Goal: Task Accomplishment & Management: Manage account settings

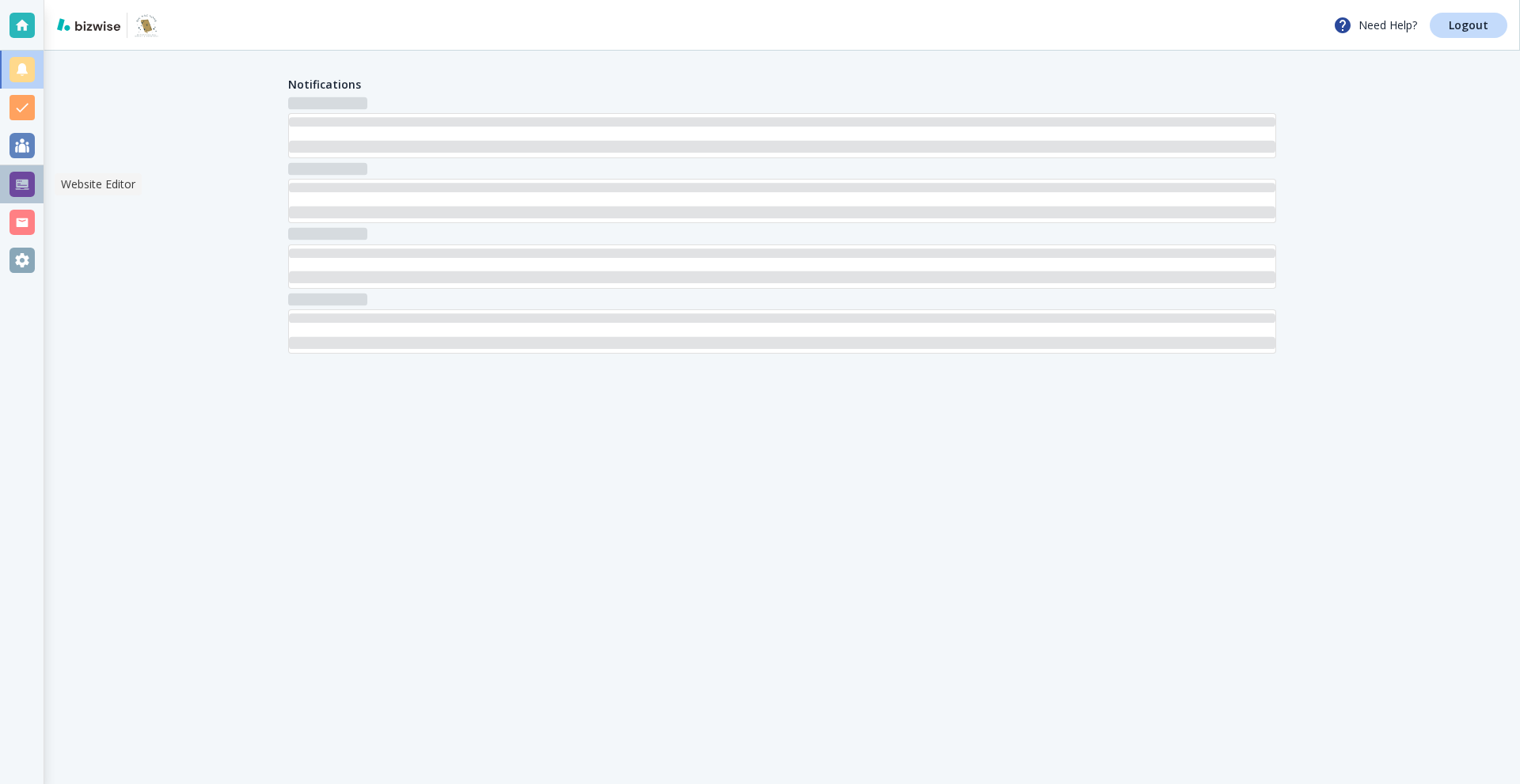
click at [20, 190] on div at bounding box center [22, 184] width 26 height 26
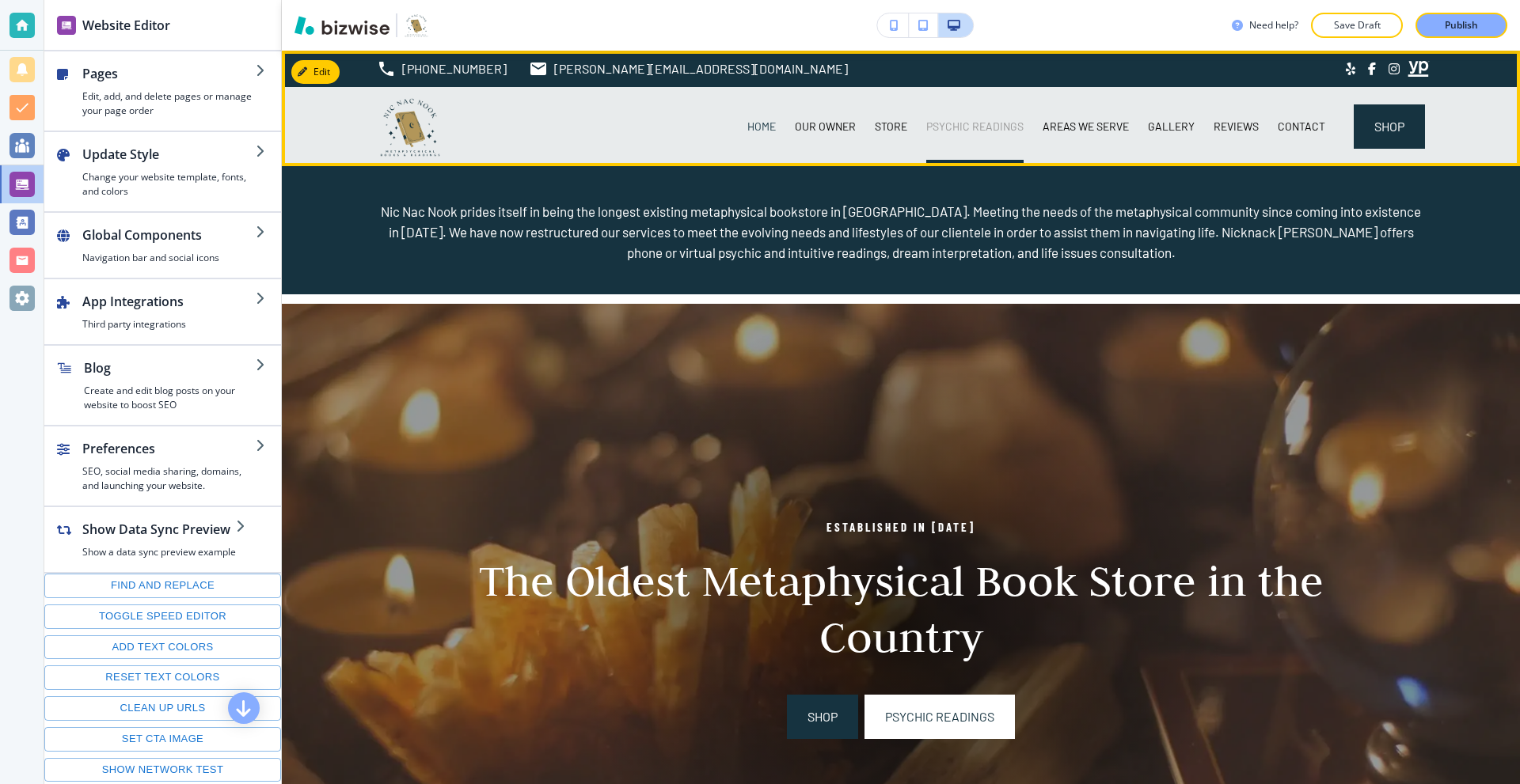
click at [942, 133] on p "PSYCHIC READINGS" at bounding box center [975, 126] width 97 height 16
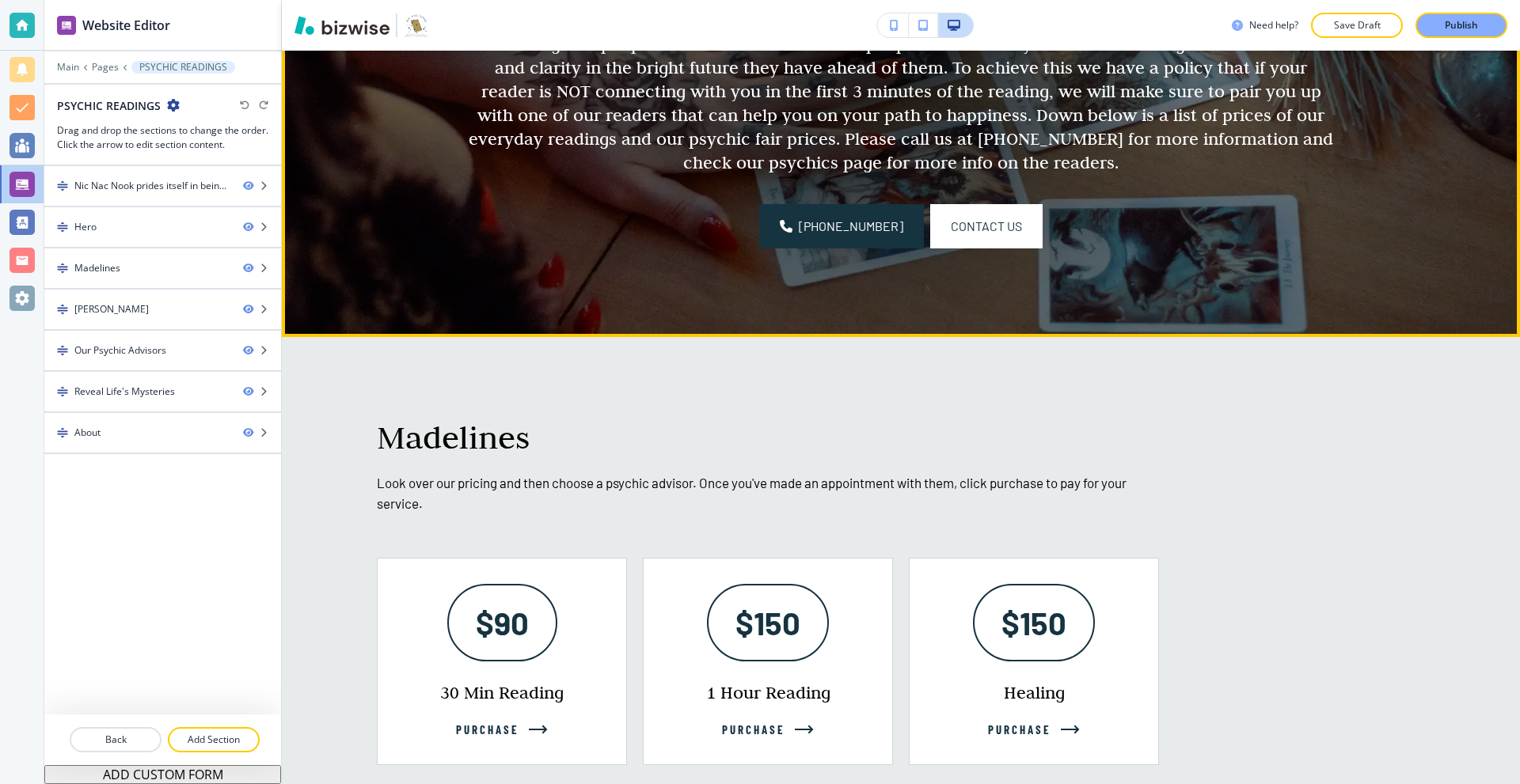
scroll to position [871, 0]
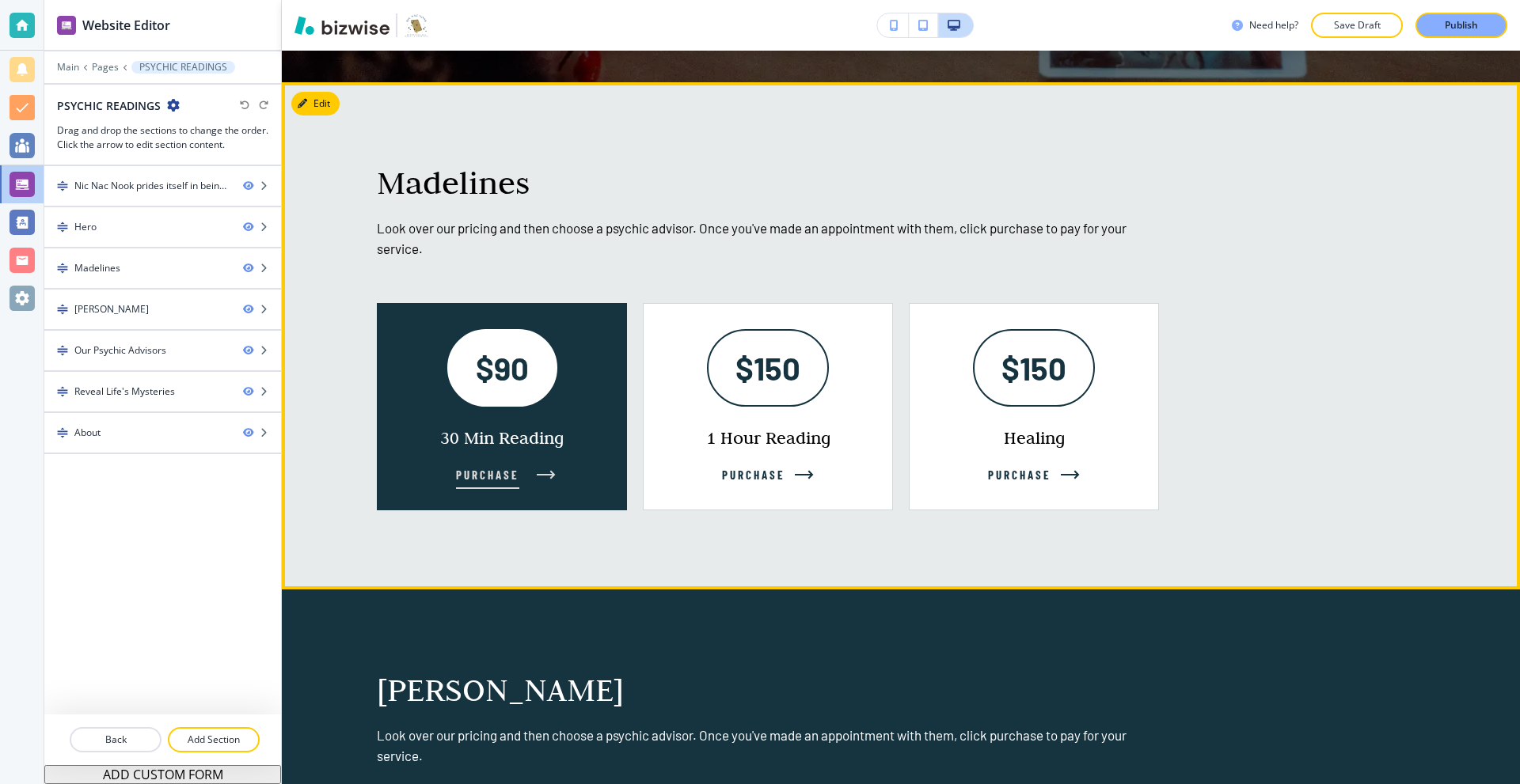
click at [549, 429] on p "30 Min Reading" at bounding box center [502, 438] width 124 height 24
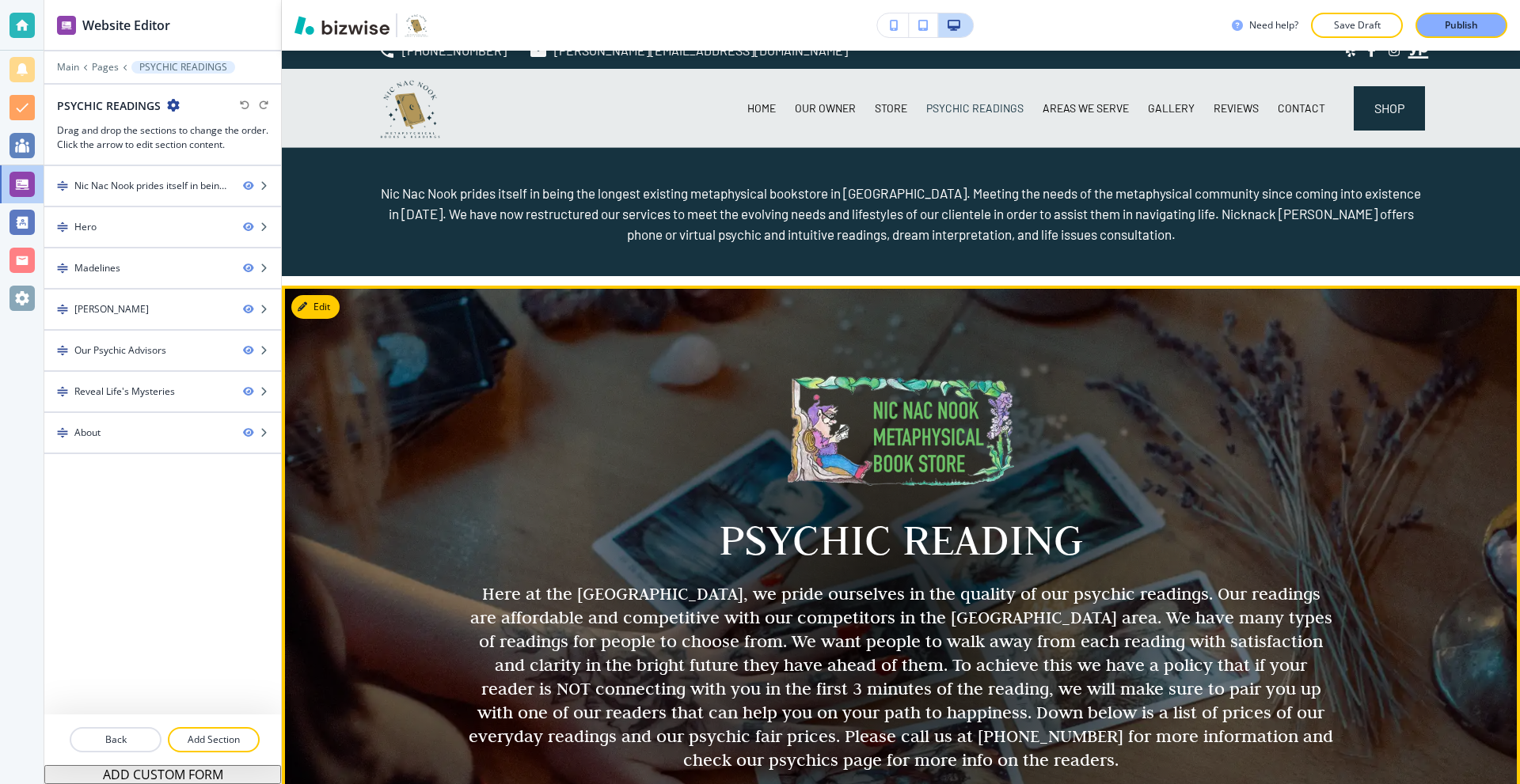
scroll to position [0, 0]
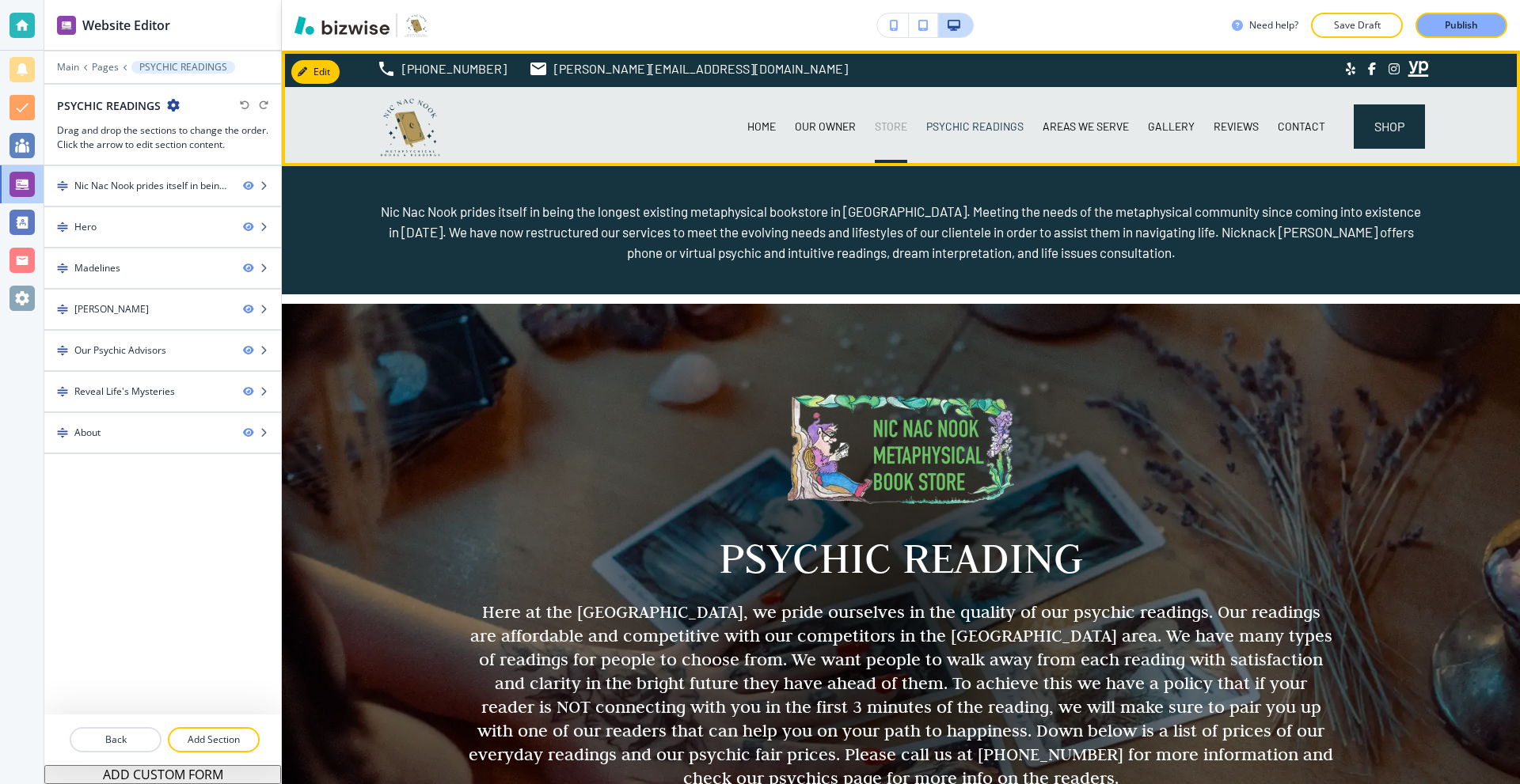
click at [877, 125] on p "STORE" at bounding box center [890, 126] width 33 height 16
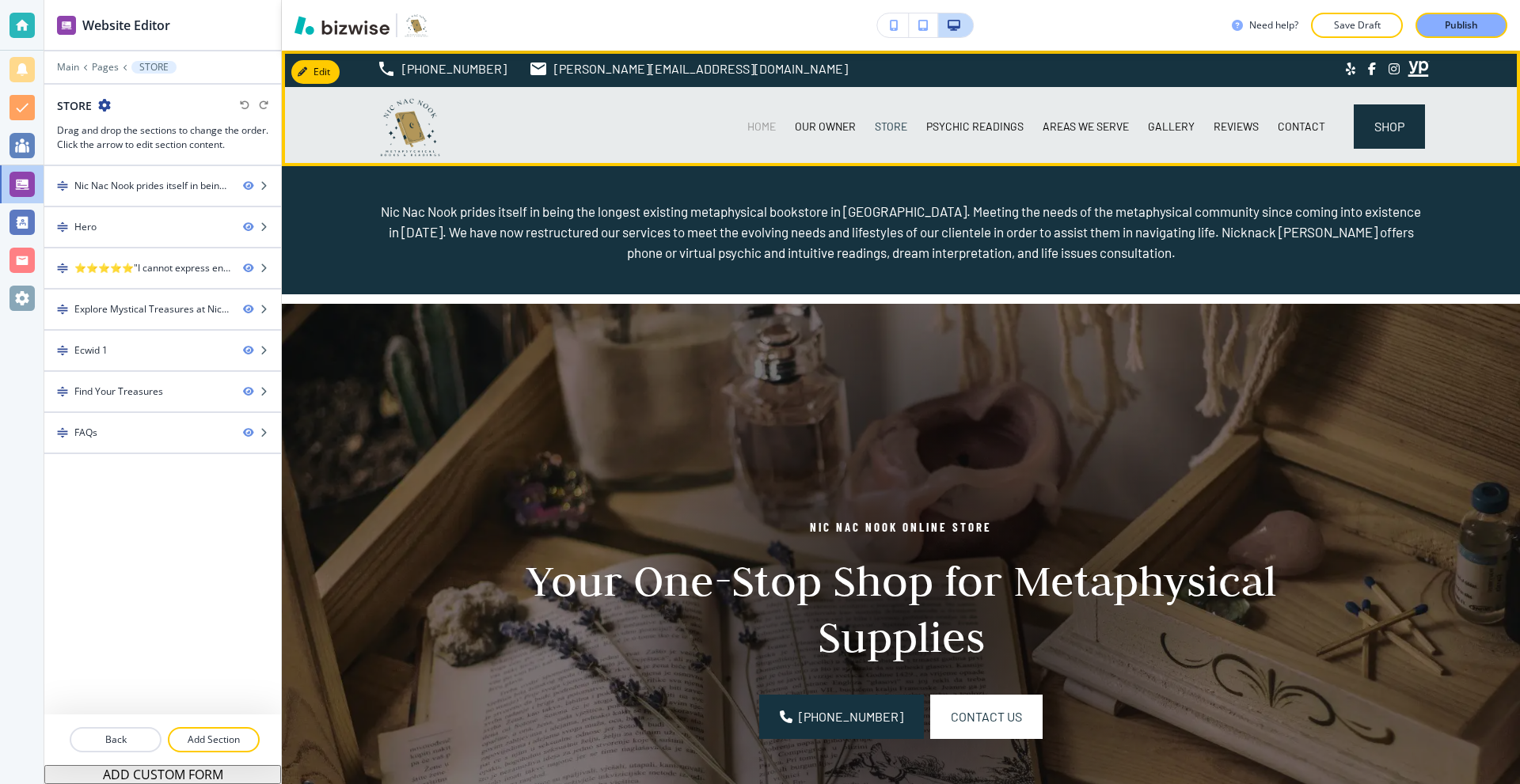
click at [759, 132] on p "HOME" at bounding box center [761, 126] width 28 height 16
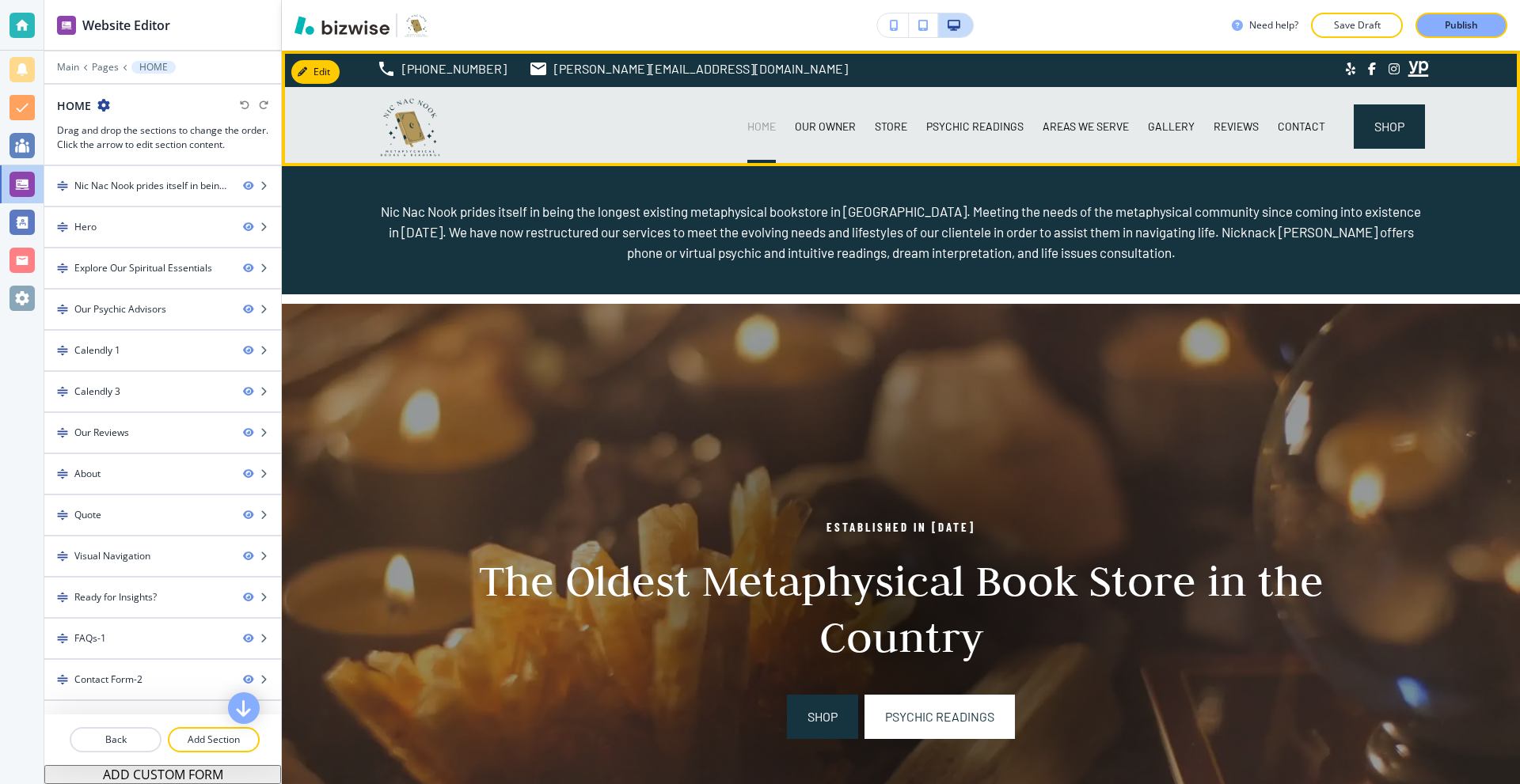
click at [759, 132] on p "HOME" at bounding box center [761, 126] width 28 height 16
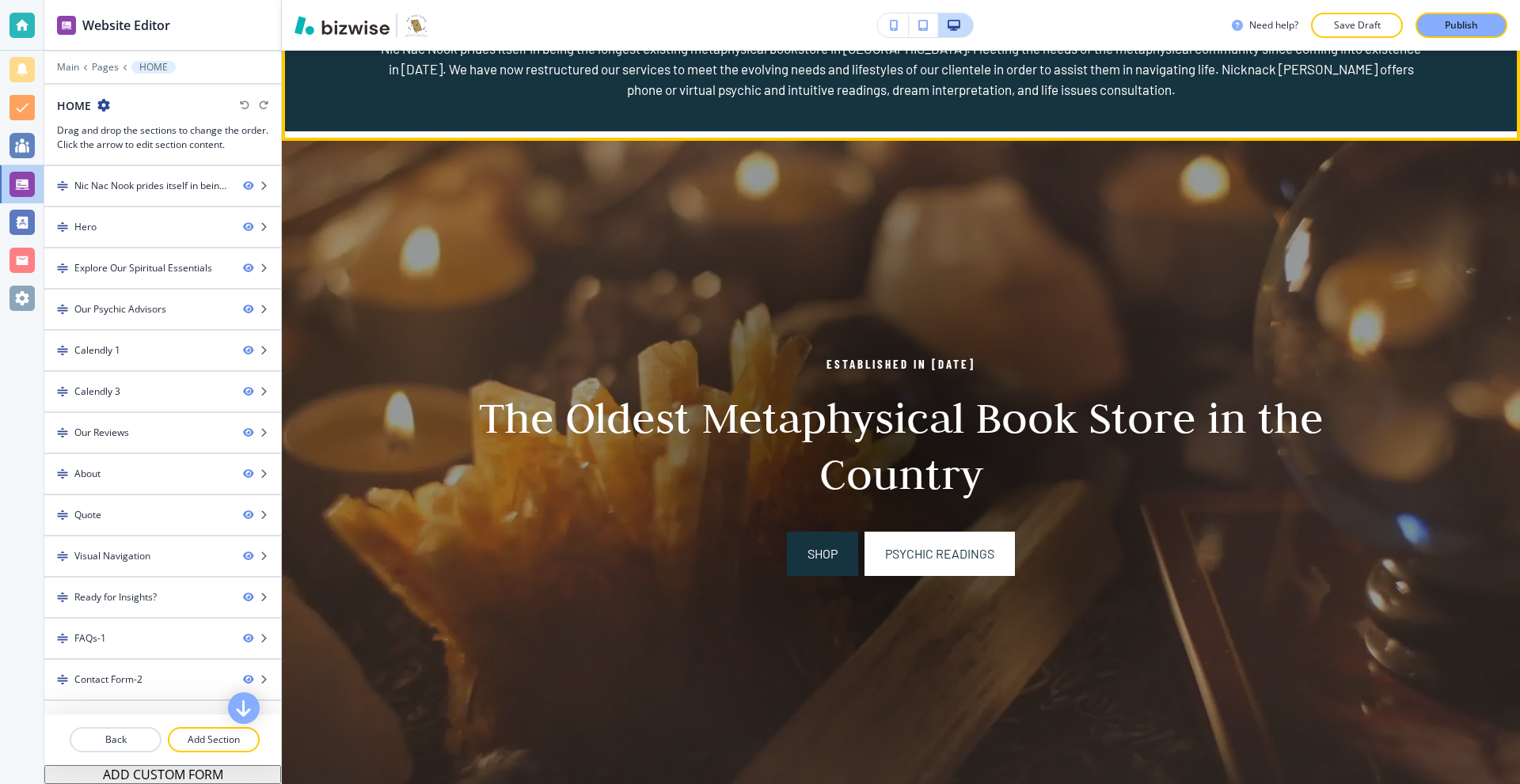
scroll to position [542, 0]
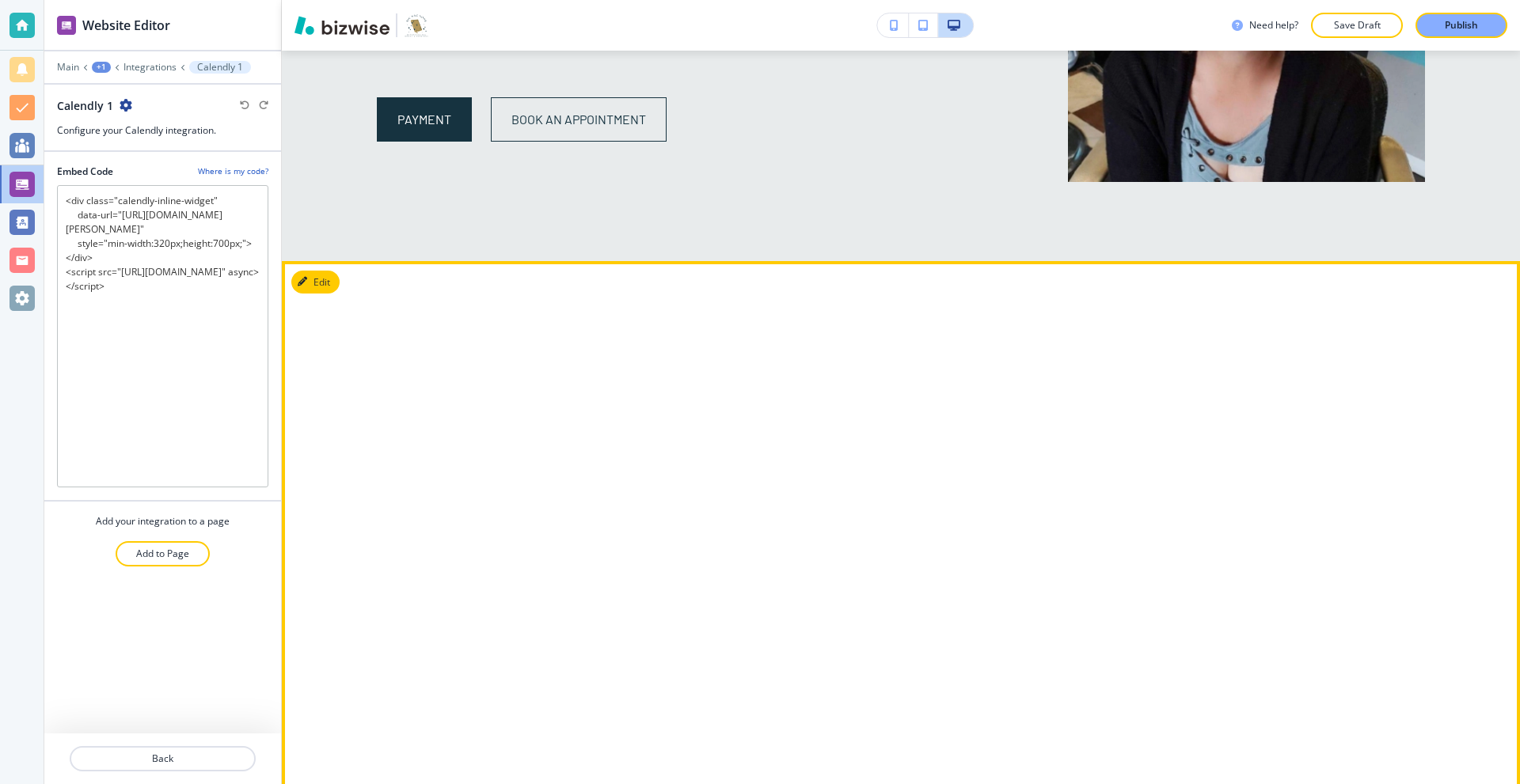
scroll to position [2311, 0]
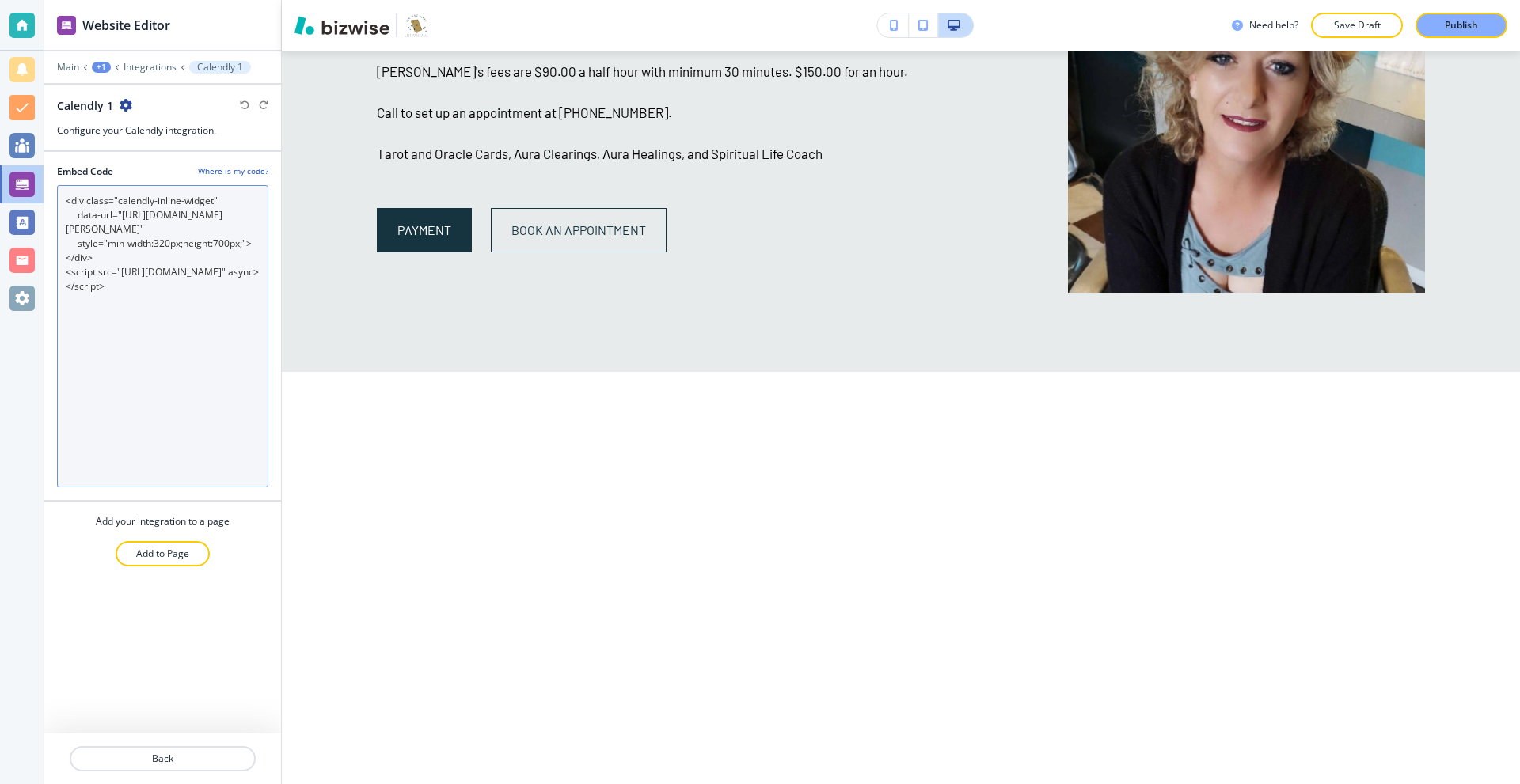
click at [234, 349] on Code "<div class="calendly-inline-widget" data-url="[URL][DOMAIN_NAME][PERSON_NAME]" …" at bounding box center [162, 337] width 211 height 302
drag, startPoint x: 66, startPoint y: 201, endPoint x: 80, endPoint y: 205, distance: 14.6
click at [66, 201] on Code "<div class="calendly-inline-widget" data-url="[URL][DOMAIN_NAME][PERSON_NAME]" …" at bounding box center [162, 337] width 211 height 302
click at [233, 344] on Code "<div class="calendly-inline-widget" data-url="[URL][DOMAIN_NAME][PERSON_NAME]" …" at bounding box center [162, 337] width 211 height 302
click at [182, 358] on Code "<div class="calendly-inline-widget" data-url="[URL][DOMAIN_NAME][PERSON_NAME]" …" at bounding box center [162, 337] width 211 height 302
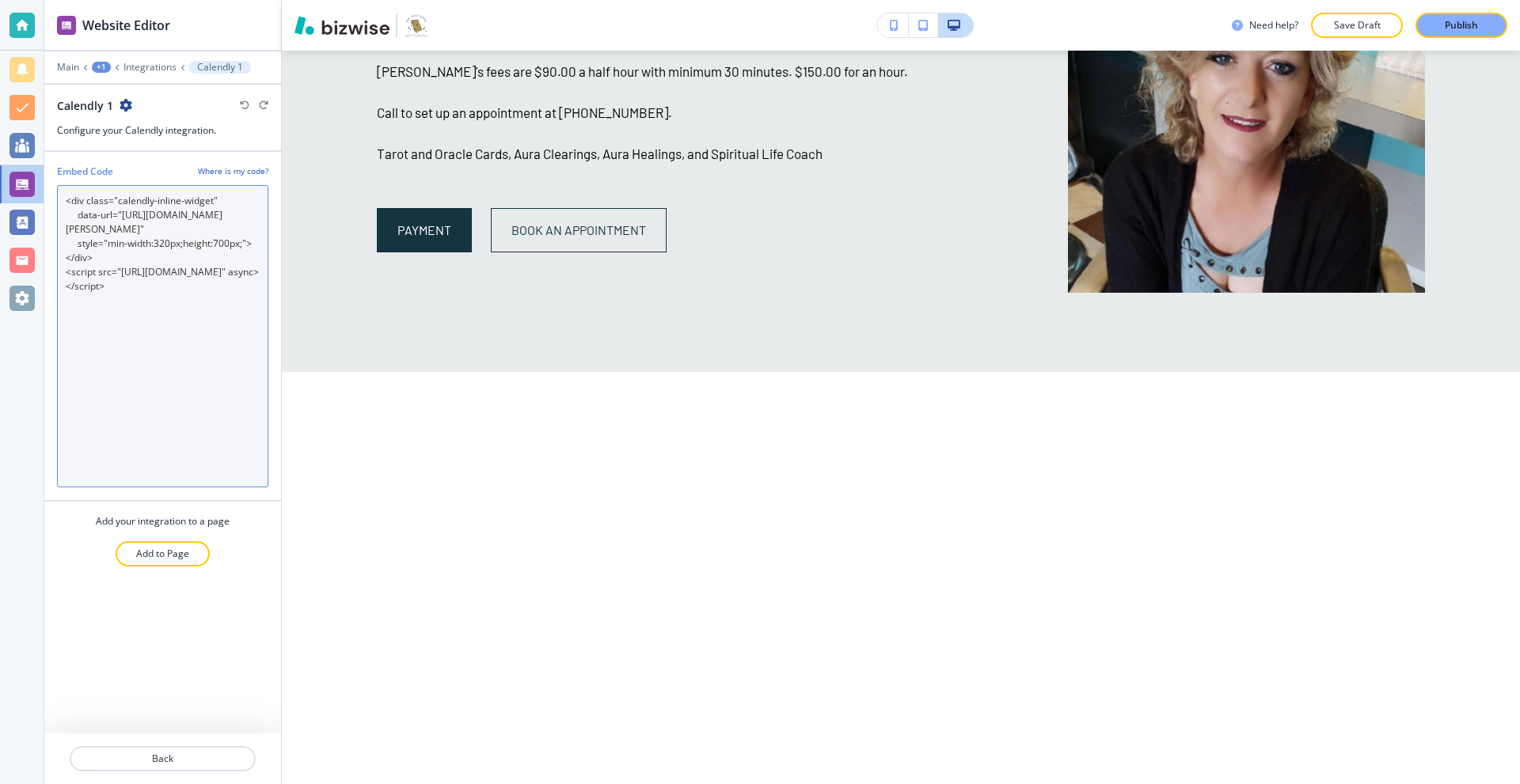
drag, startPoint x: 225, startPoint y: 367, endPoint x: 231, endPoint y: 361, distance: 8.5
click at [225, 367] on Code "<div class="calendly-inline-widget" data-url="[URL][DOMAIN_NAME][PERSON_NAME]" …" at bounding box center [162, 337] width 211 height 302
drag, startPoint x: 220, startPoint y: 341, endPoint x: 2, endPoint y: 171, distance: 276.4
click at [0, 168] on div "Website Editor Main +1 Integrations Calendly 1 Calendly 1 Configure your Calend…" at bounding box center [760, 392] width 1520 height 784
click at [216, 392] on Code "<div class="calendly-inline-widget" data-url="[URL][DOMAIN_NAME][PERSON_NAME]" …" at bounding box center [162, 337] width 211 height 302
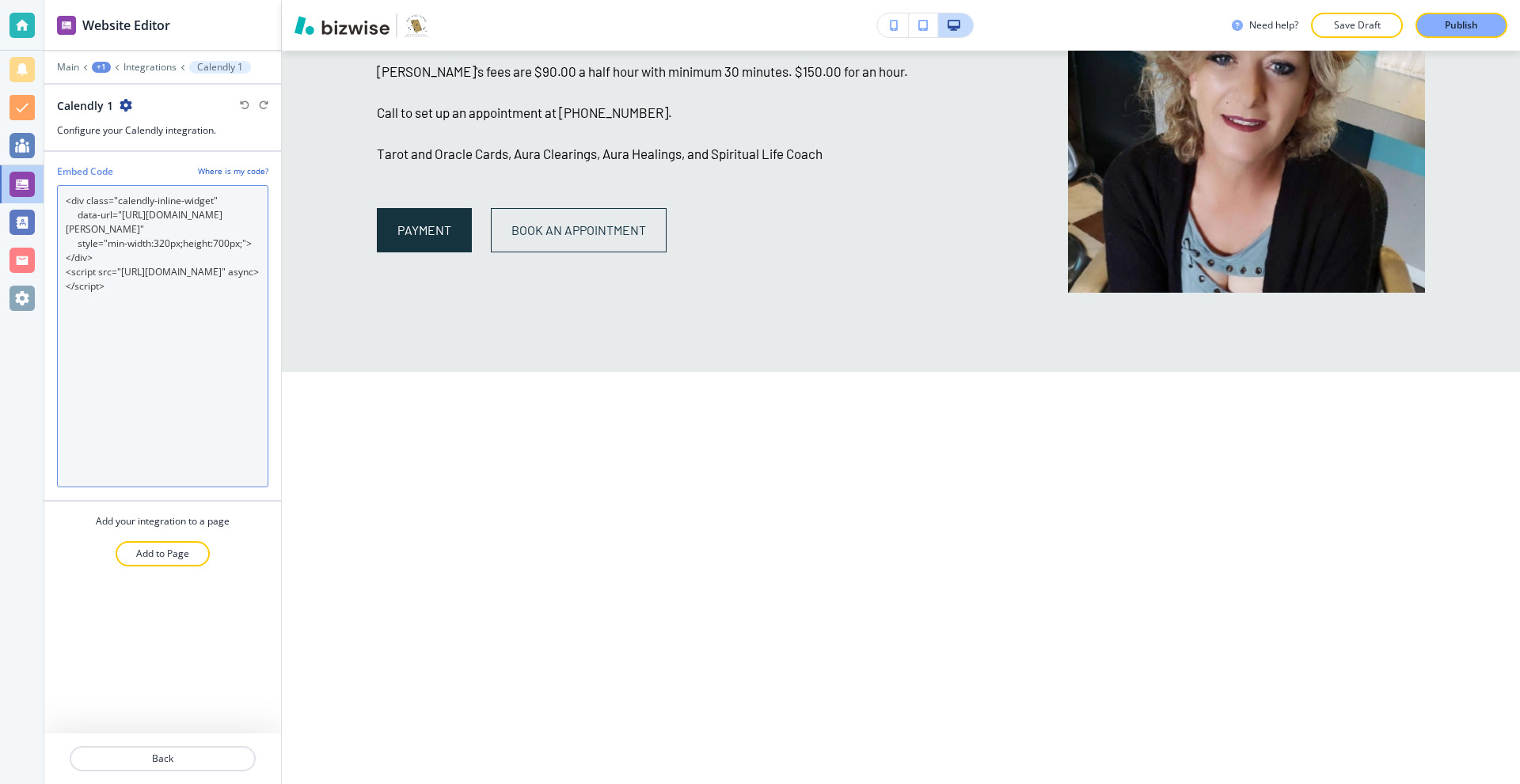
type Code "<div class="calendly-inline-widget" data-url="[URL][DOMAIN_NAME][PERSON_NAME]" …"
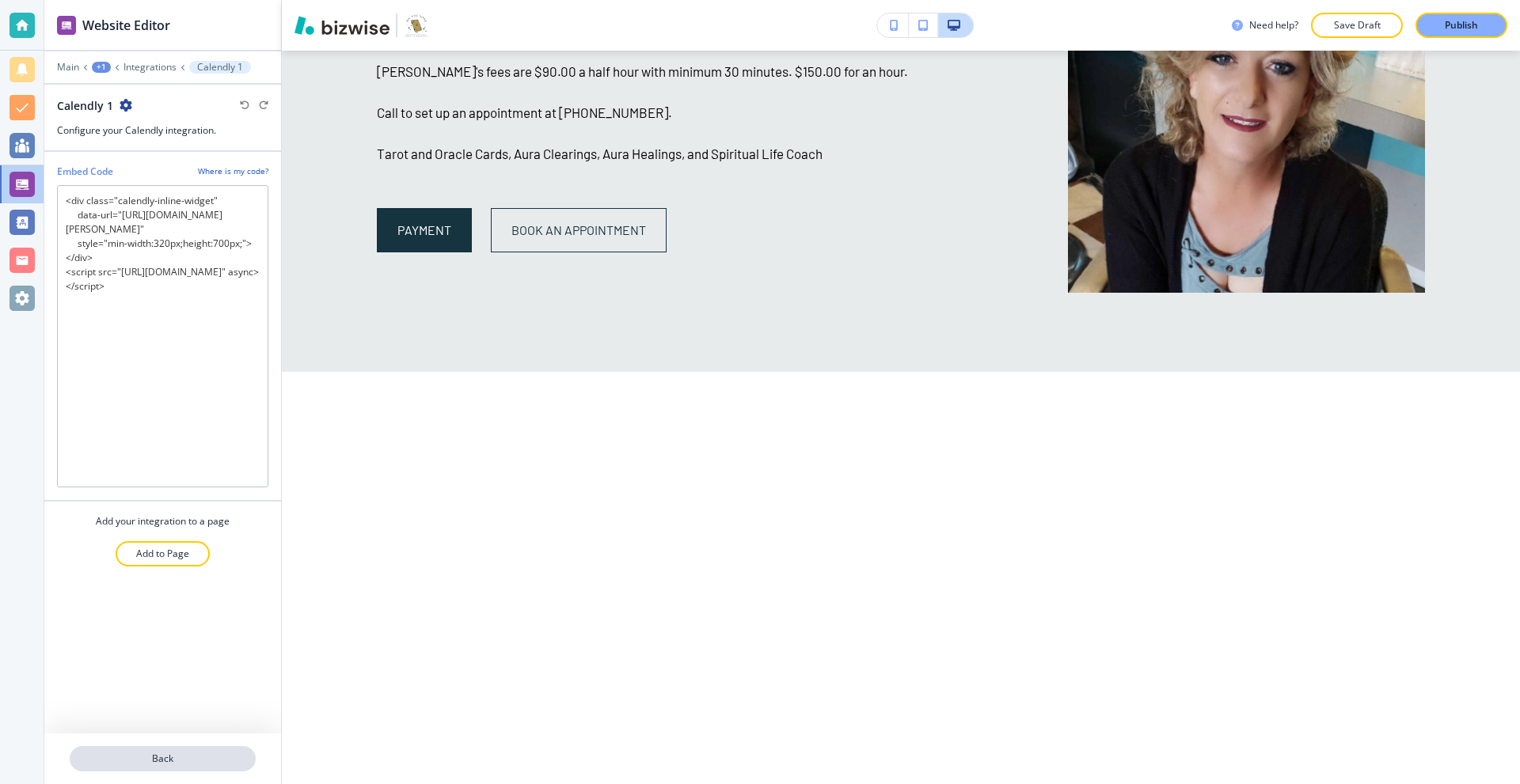
click at [205, 748] on button "Back" at bounding box center [163, 758] width 186 height 26
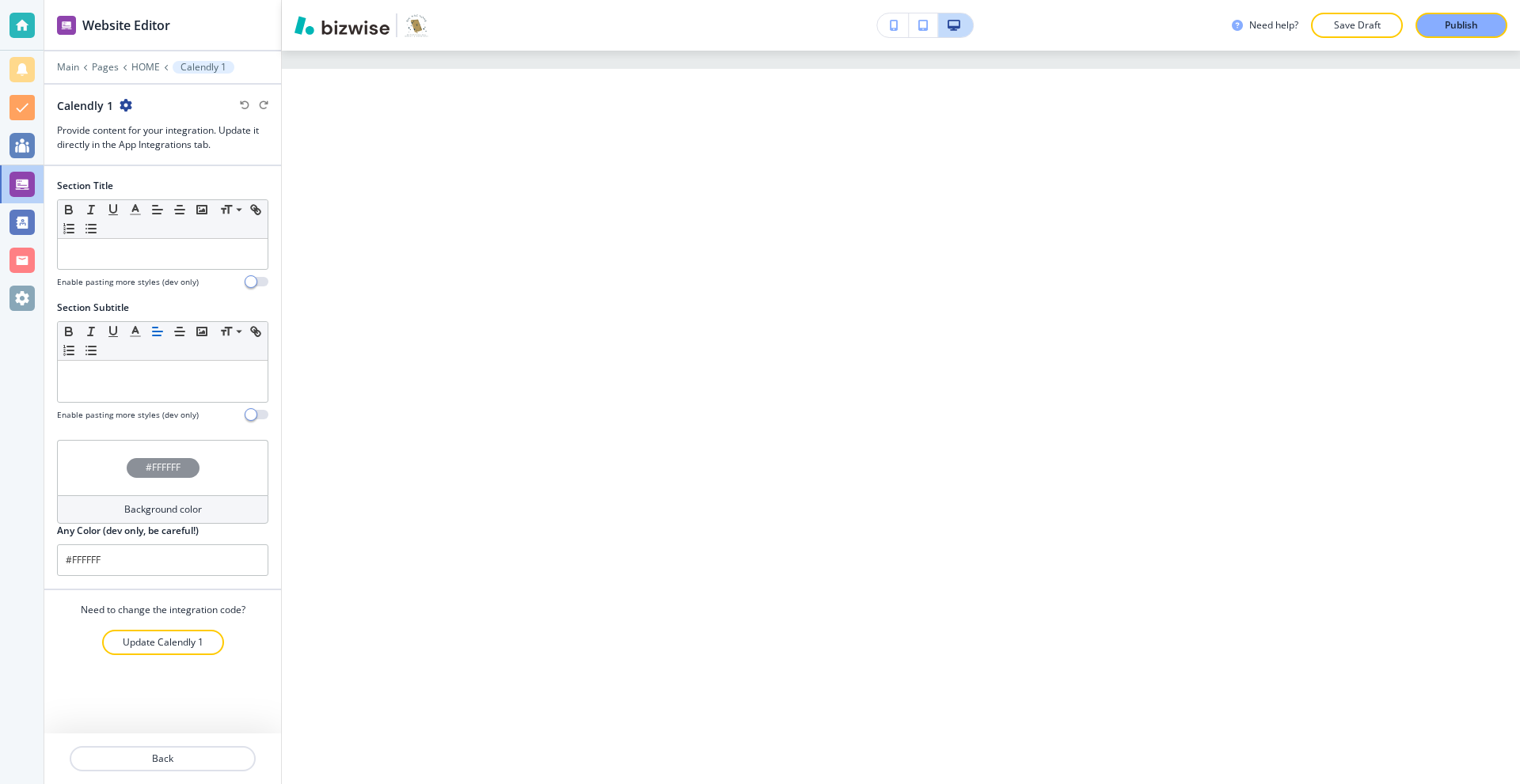
scroll to position [2628, 0]
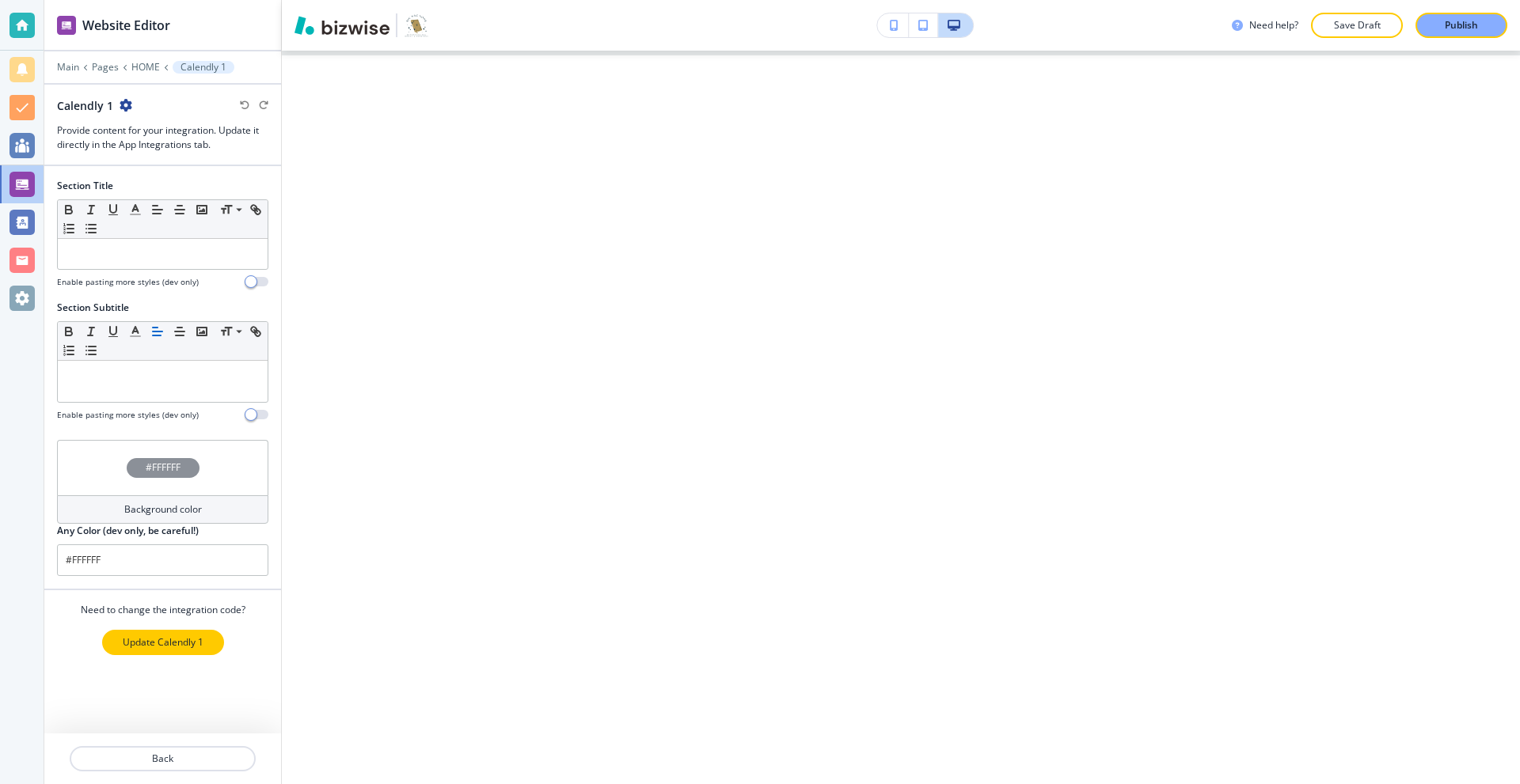
click at [177, 642] on p "Update Calendly 1" at bounding box center [163, 643] width 80 height 14
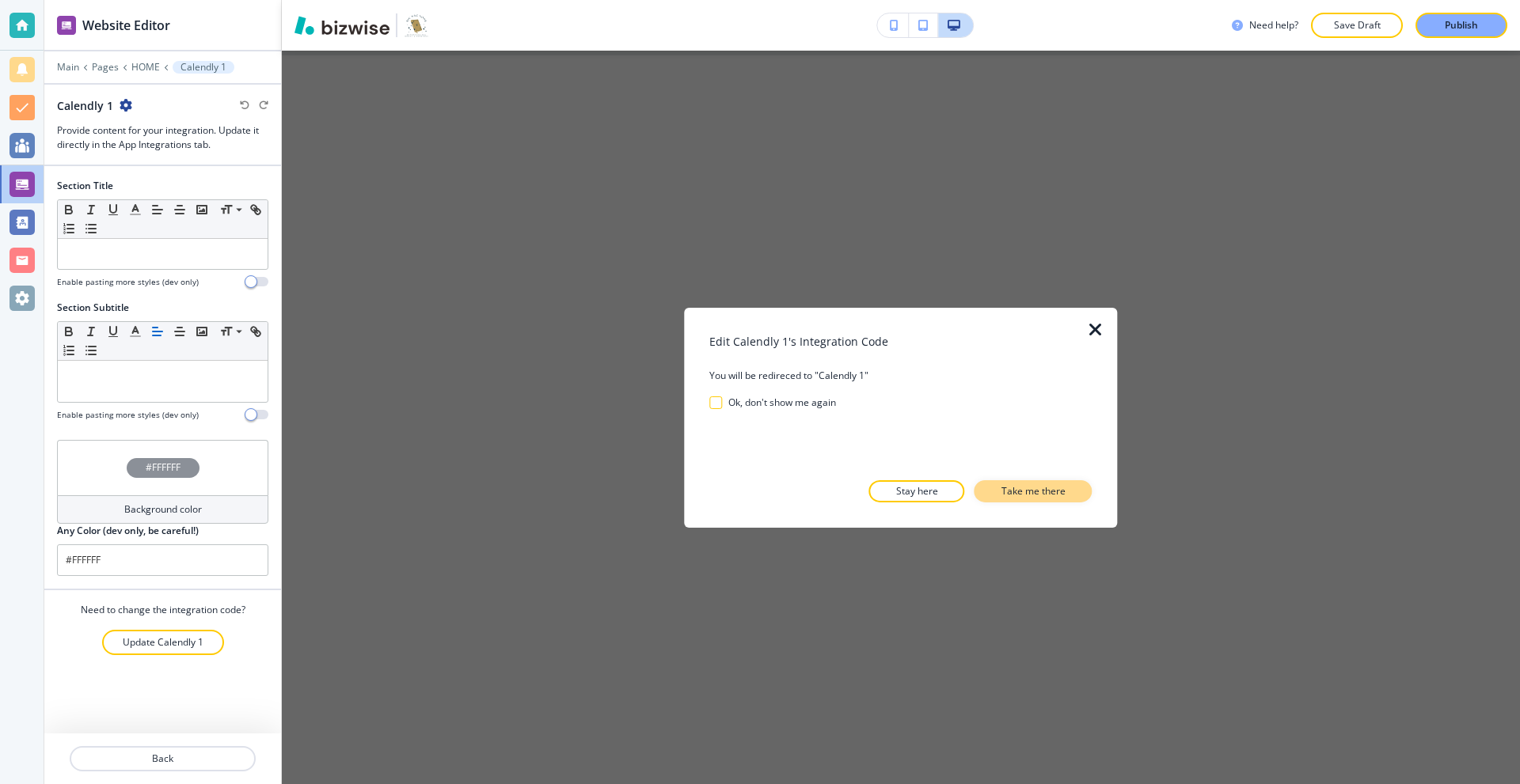
click at [1002, 495] on p "Take me there" at bounding box center [1034, 491] width 65 height 14
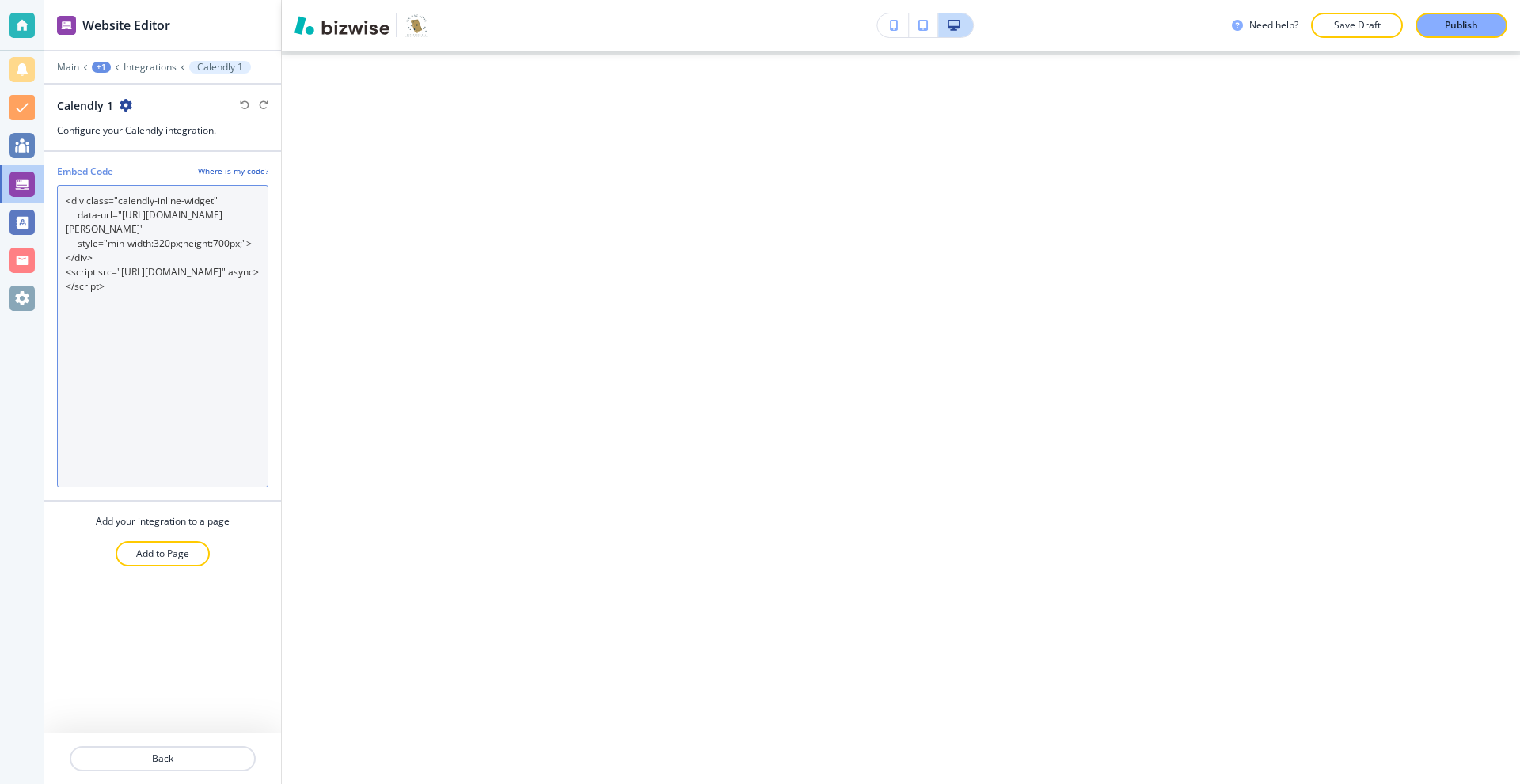
click at [230, 356] on Code "<div class="calendly-inline-widget" data-url="[URL][DOMAIN_NAME][PERSON_NAME]" …" at bounding box center [162, 337] width 211 height 302
type Code "<div class="calendly-inline-widget" data-url="[URL][DOMAIN_NAME][PERSON_NAME]" …"
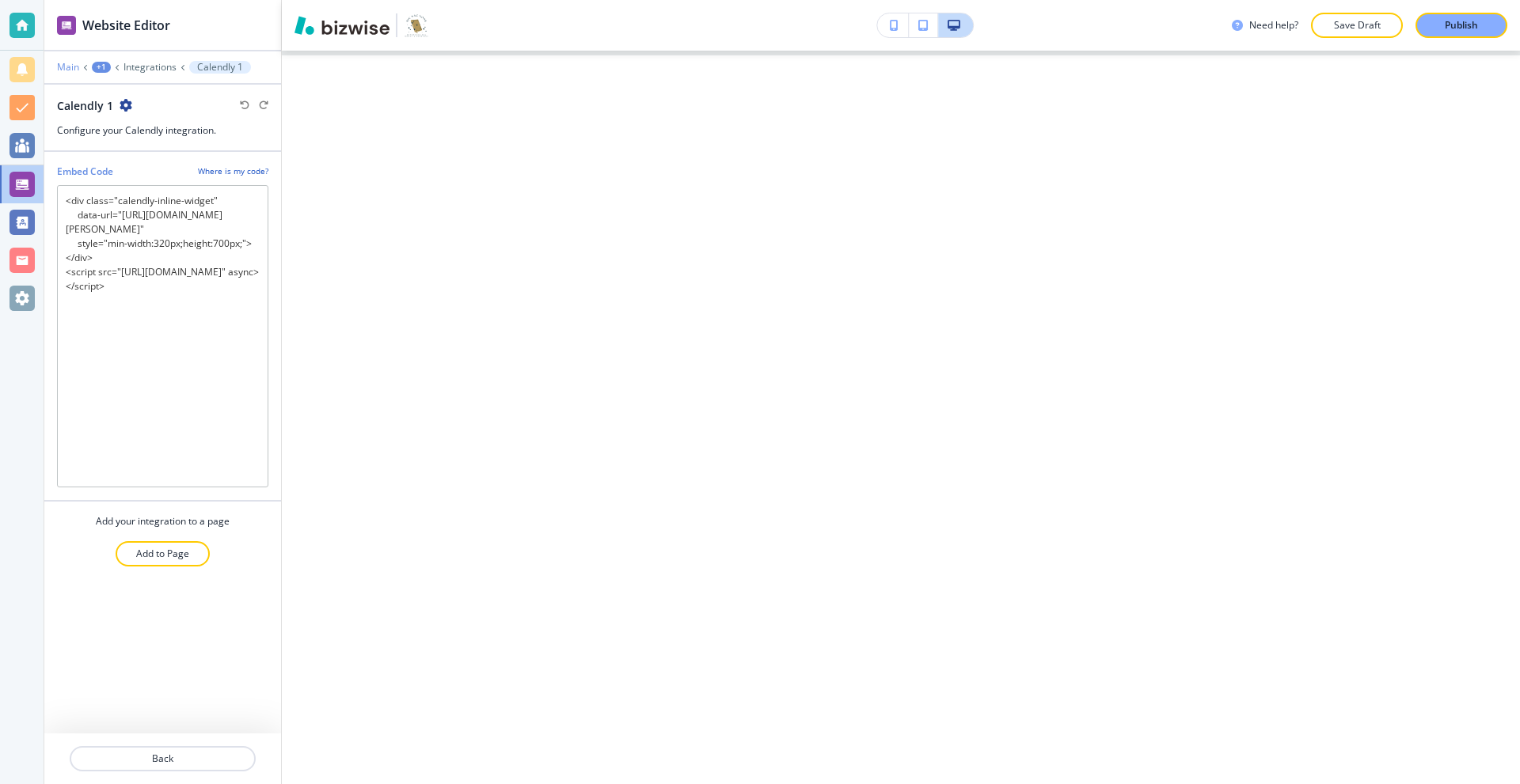
click at [65, 65] on p "Main" at bounding box center [67, 67] width 22 height 11
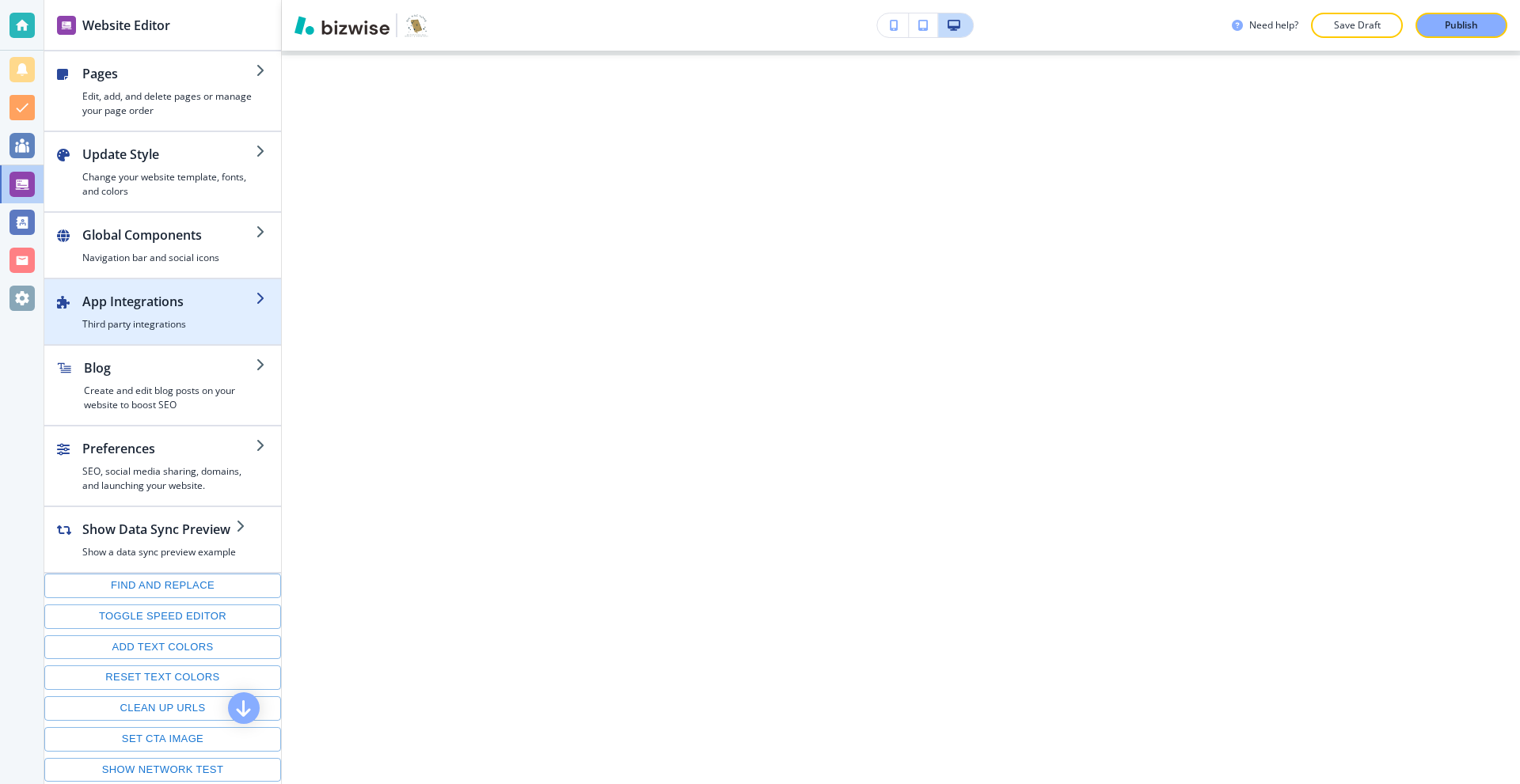
click at [163, 316] on div "button" at bounding box center [169, 314] width 173 height 6
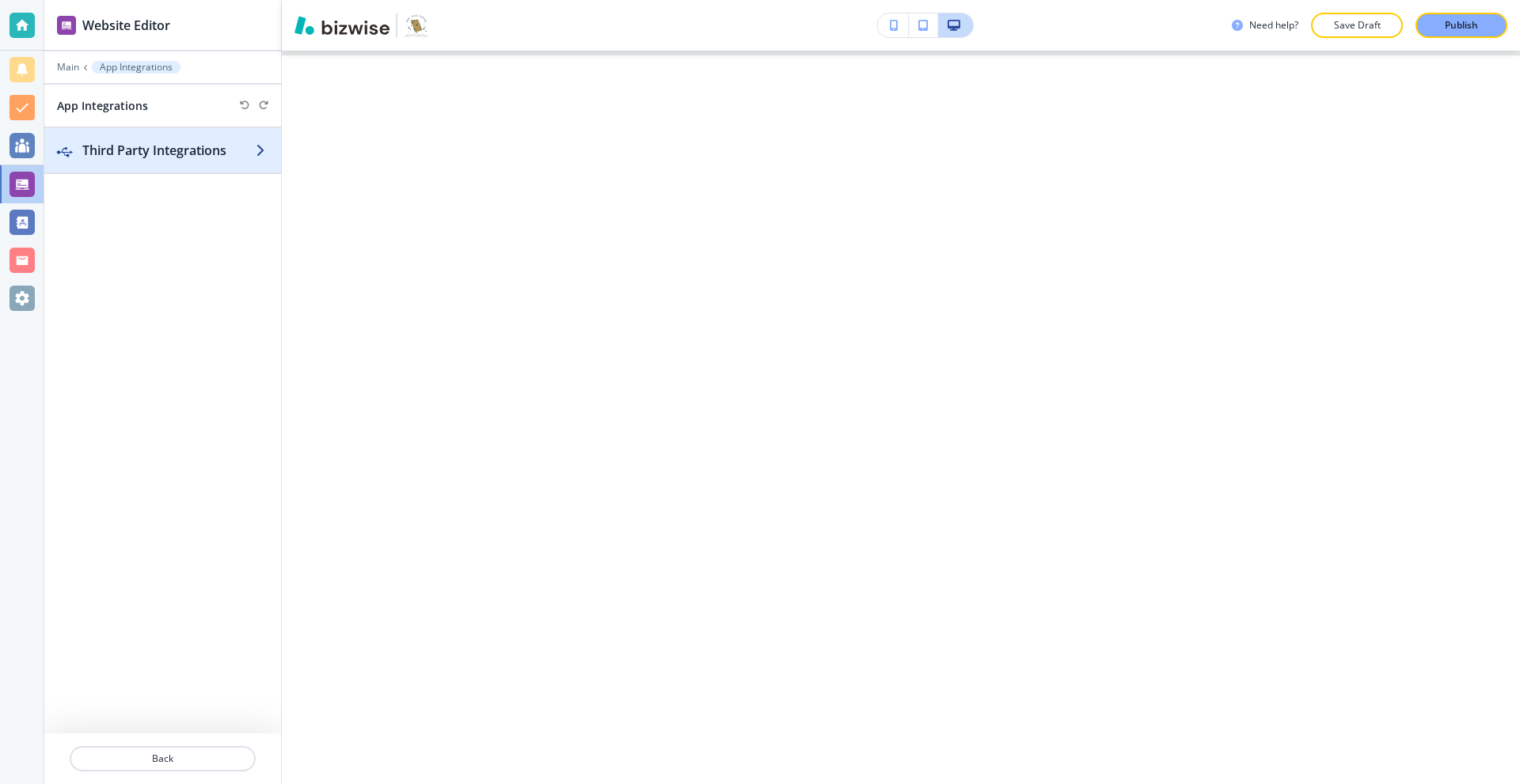
click at [141, 133] on div "button" at bounding box center [163, 134] width 237 height 12
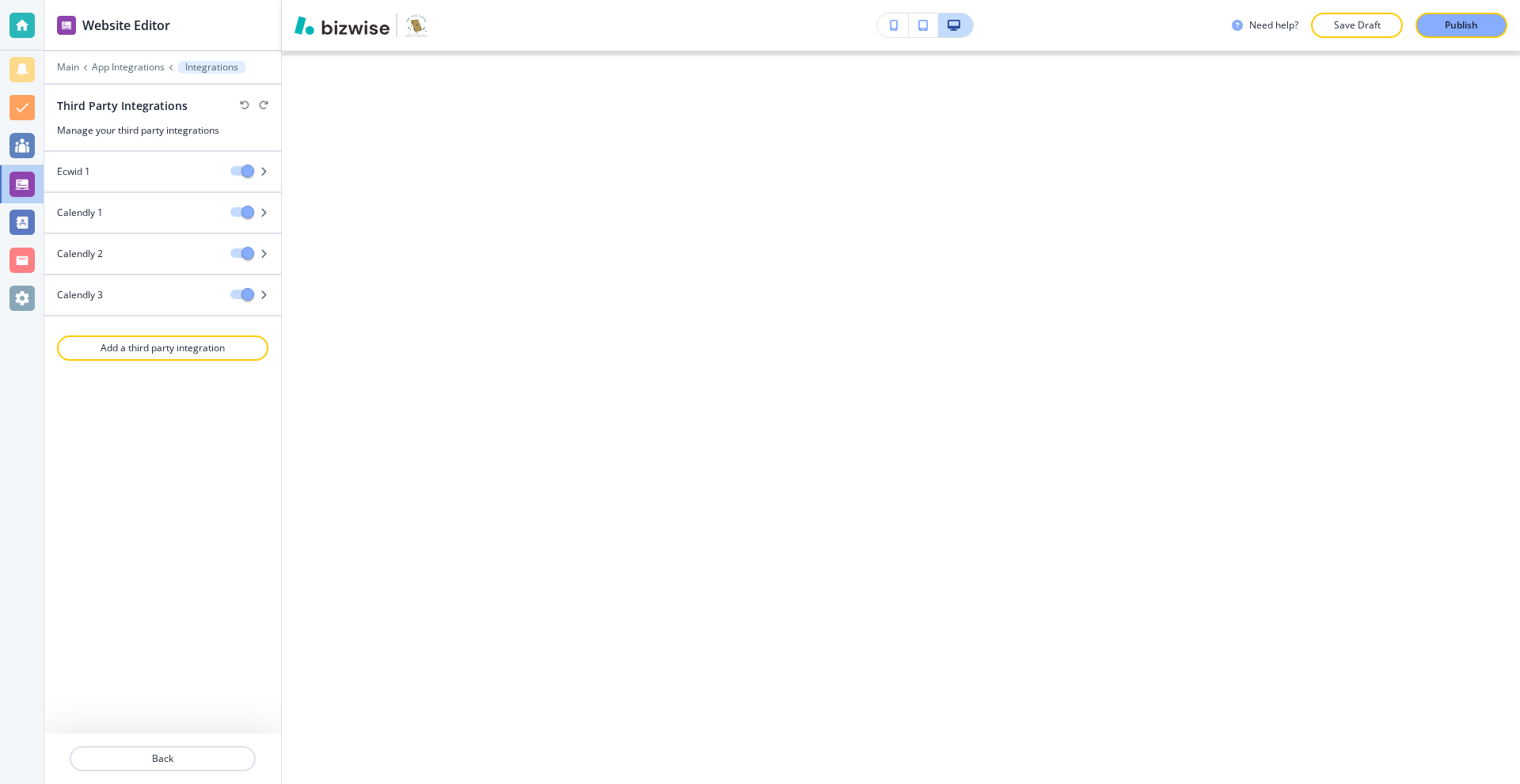
drag, startPoint x: 157, startPoint y: 359, endPoint x: 191, endPoint y: 304, distance: 64.7
click at [172, 398] on div "Ecwid 1 Calendly 1 Calendly 2 Calendly 3 Add a third party integration" at bounding box center [163, 443] width 237 height 582
click at [185, 346] on p "Add a third party integration" at bounding box center [163, 348] width 209 height 14
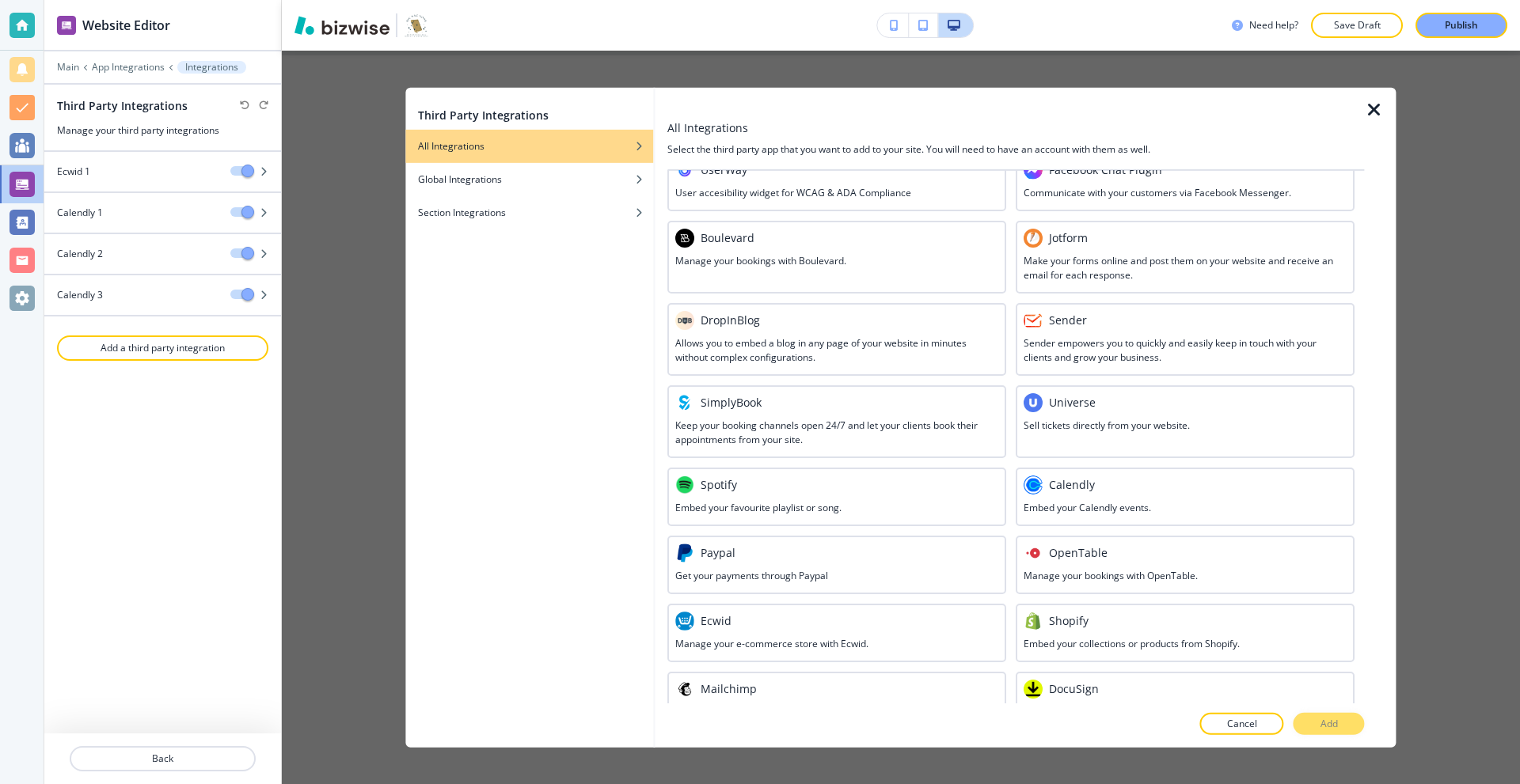
scroll to position [316, 0]
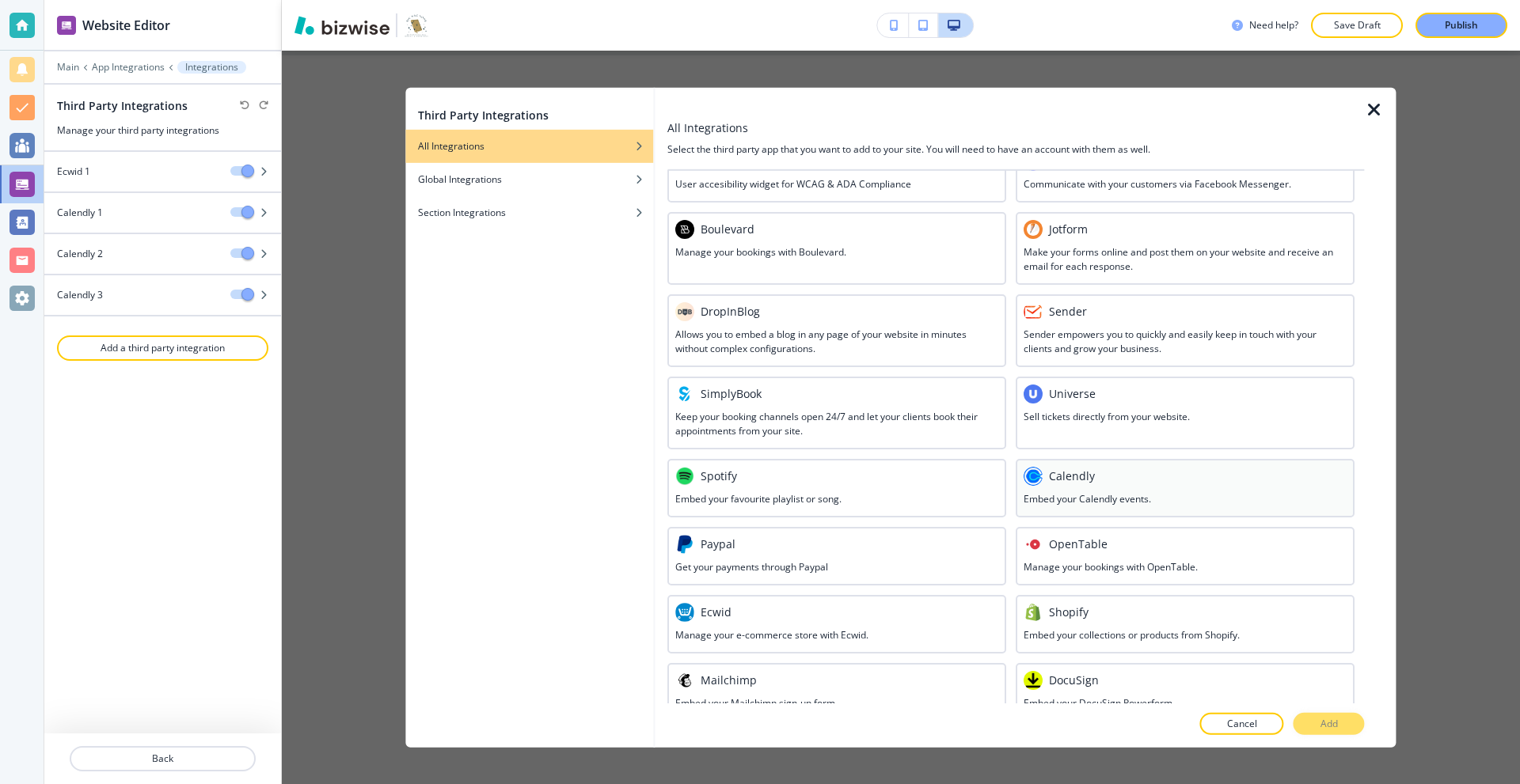
click at [1115, 494] on h3 "Embed your Calendly events." at bounding box center [1088, 499] width 127 height 14
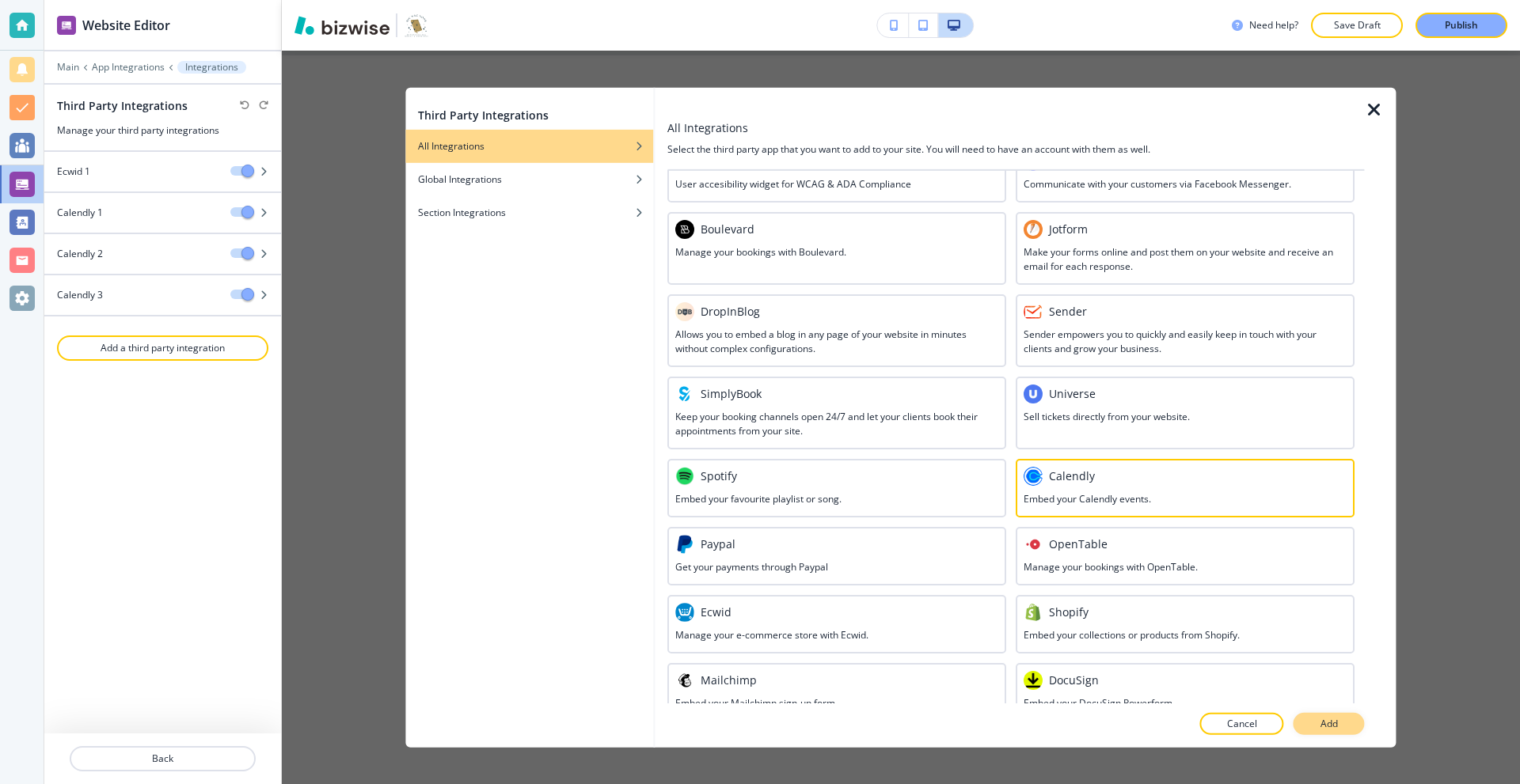
click at [1338, 727] on button "Add" at bounding box center [1329, 724] width 72 height 22
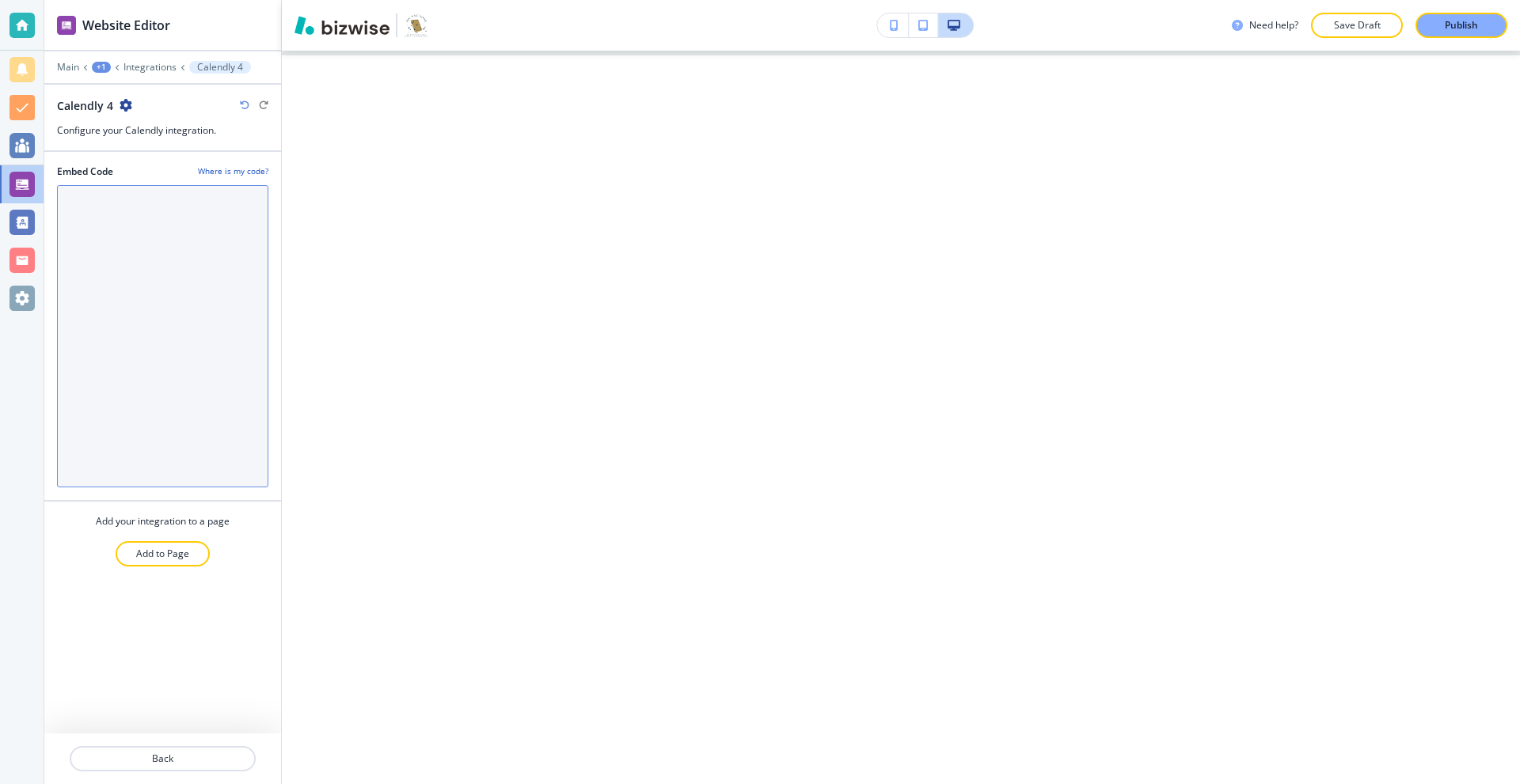
click at [111, 241] on Code "Embed Code" at bounding box center [162, 337] width 211 height 302
paste Code "<!-- Calendly inline widget begin --> <div class="calendly-inline-widget" data-…"
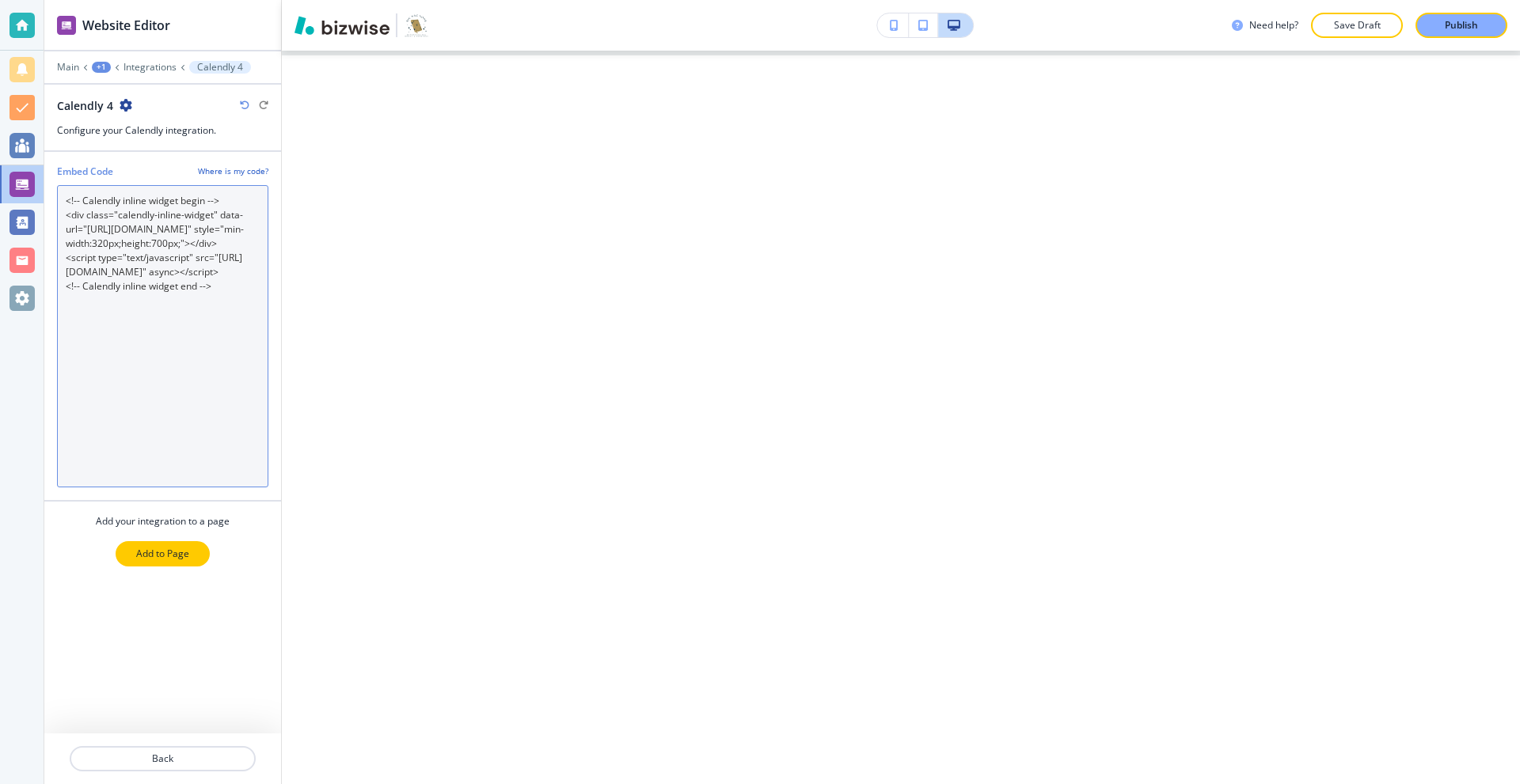
type Code "<!-- Calendly inline widget begin --> <div class="calendly-inline-widget" data-…"
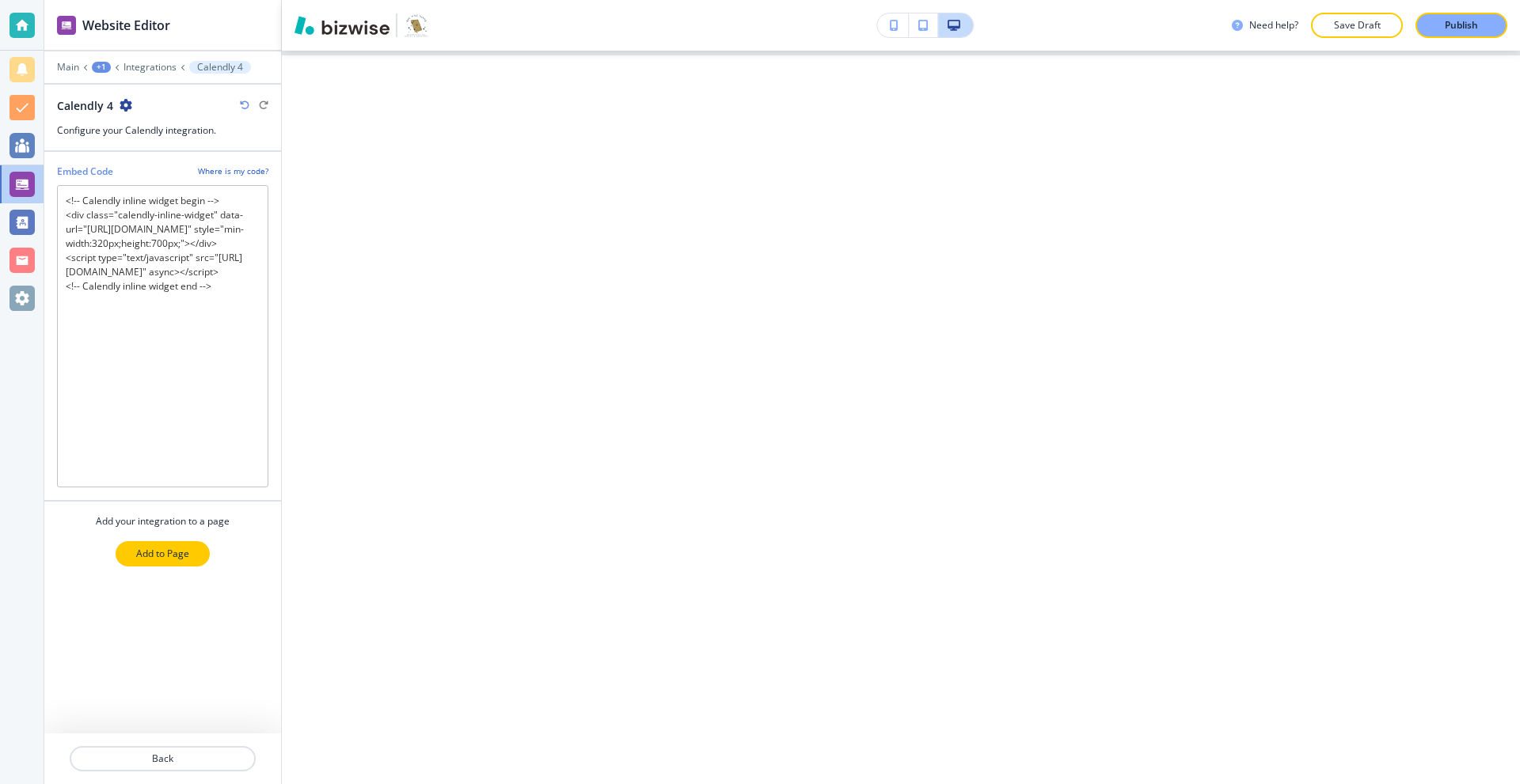
click at [165, 555] on p "Add to Page" at bounding box center [163, 554] width 53 height 14
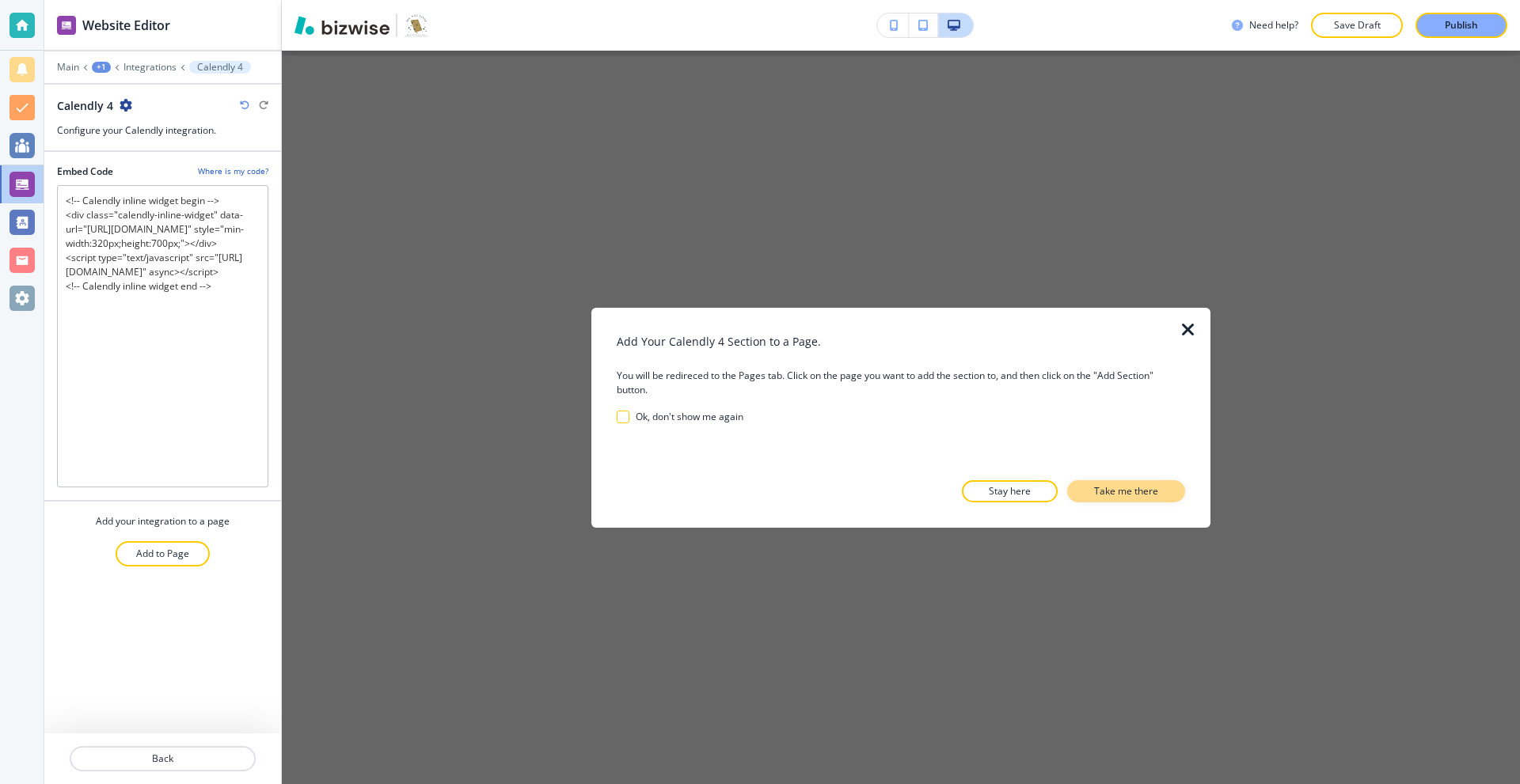
click at [1102, 496] on p "Take me there" at bounding box center [1127, 491] width 65 height 14
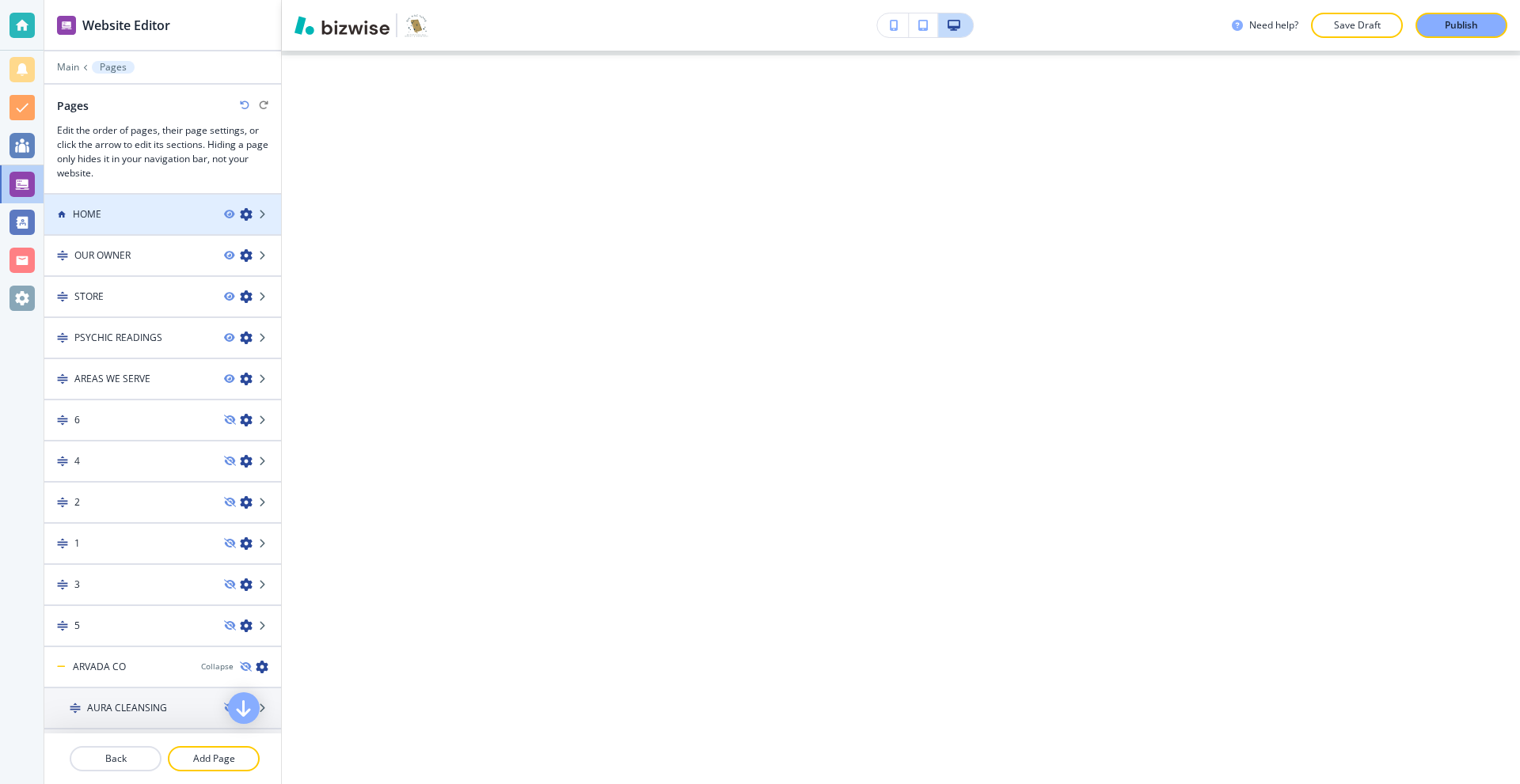
click at [107, 206] on div at bounding box center [163, 201] width 237 height 12
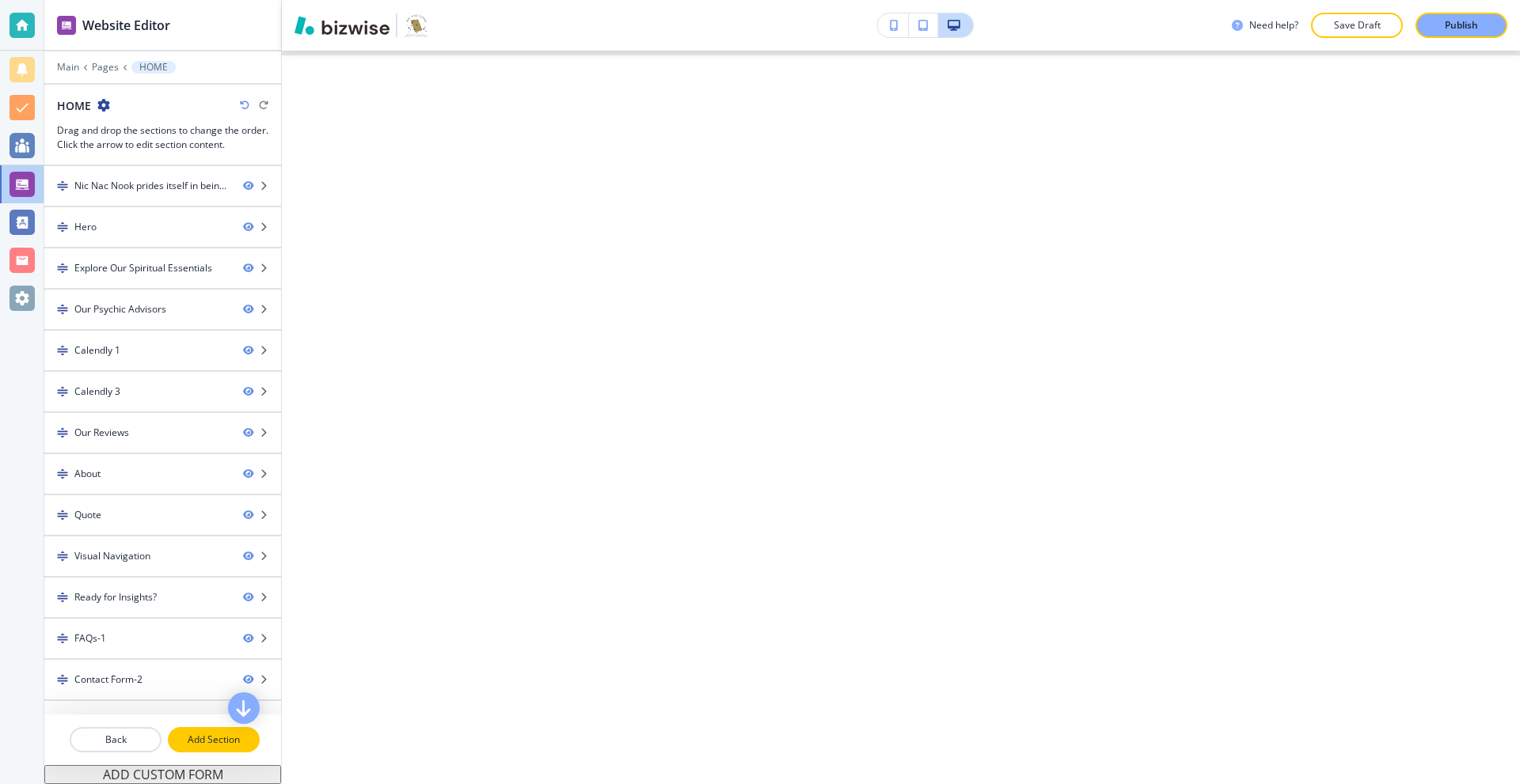
click at [210, 733] on p "Add Section" at bounding box center [214, 740] width 88 height 14
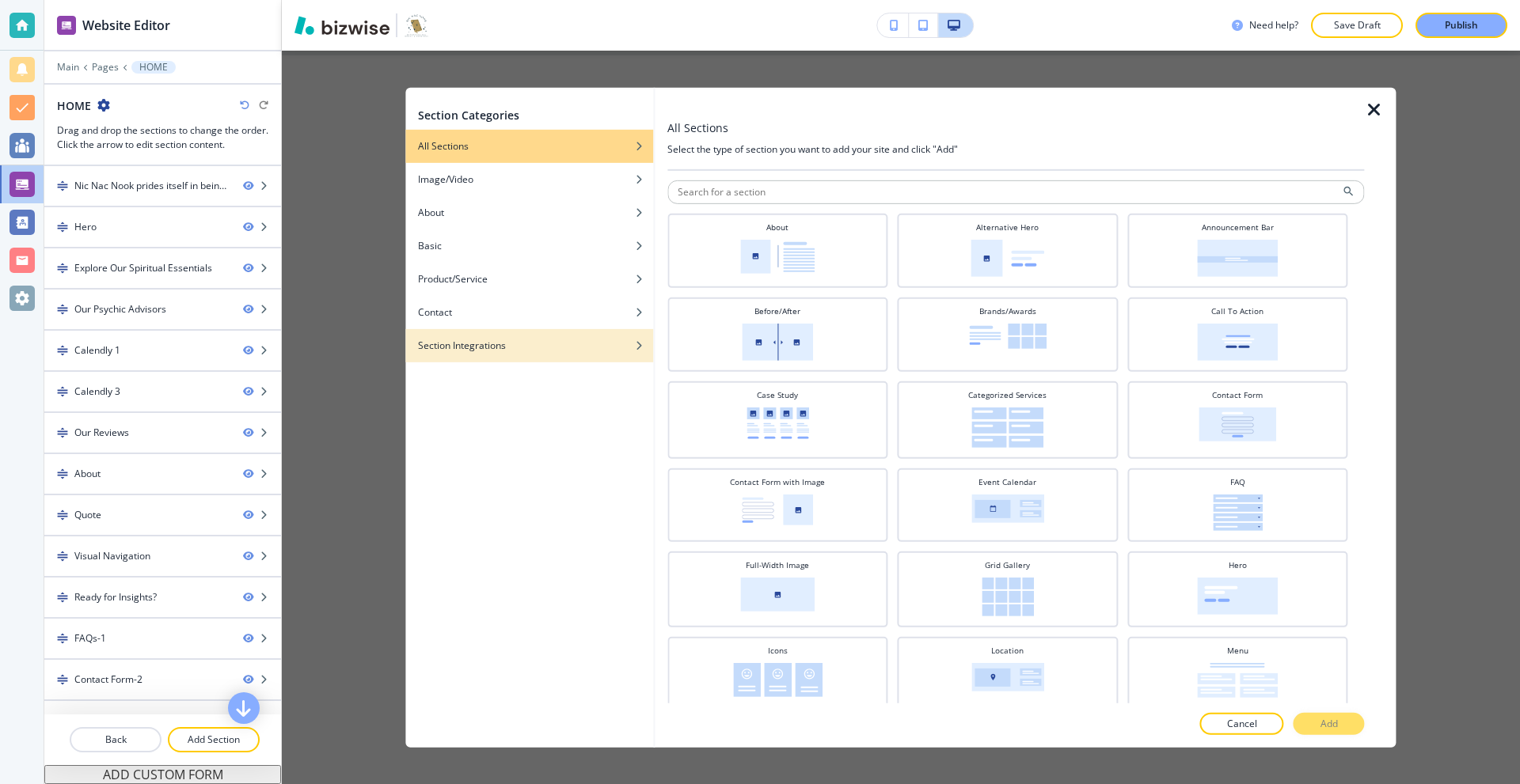
click at [486, 346] on h4 "Section Integrations" at bounding box center [462, 345] width 88 height 14
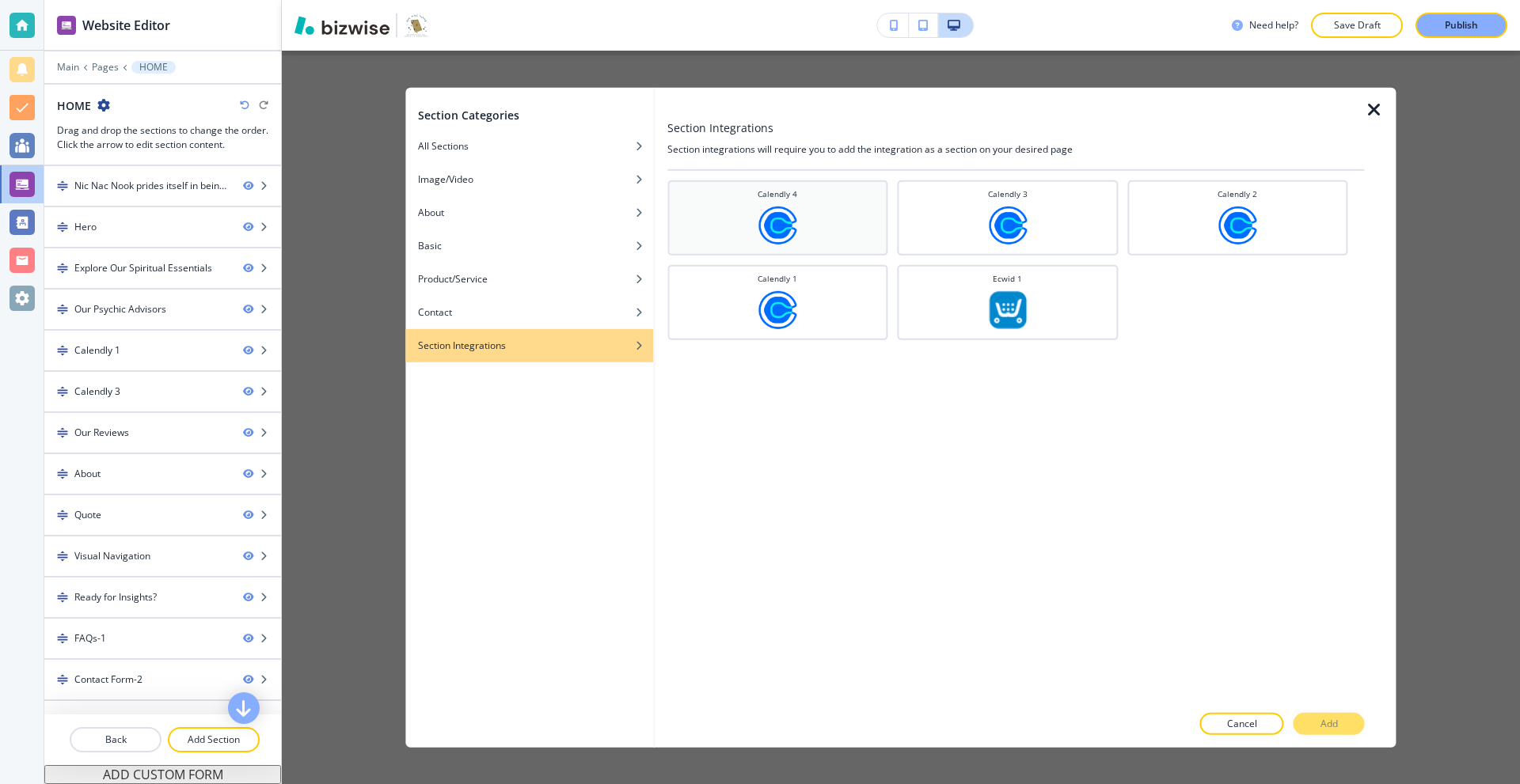
click at [859, 227] on div "Calendly 4" at bounding box center [778, 216] width 205 height 57
drag, startPoint x: 1318, startPoint y: 720, endPoint x: 1295, endPoint y: 708, distance: 25.9
click at [1318, 719] on button "Add" at bounding box center [1329, 724] width 72 height 22
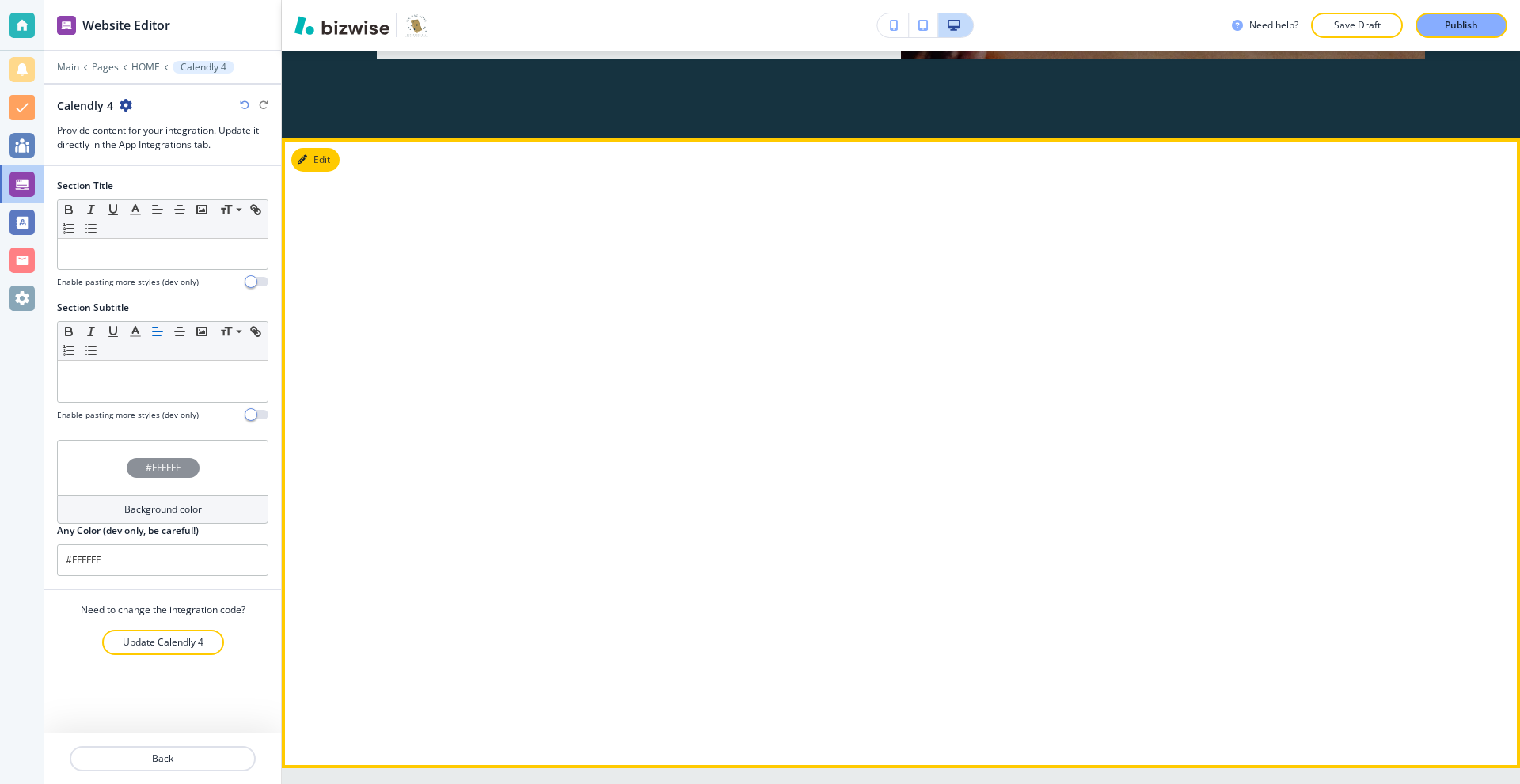
scroll to position [9065, 0]
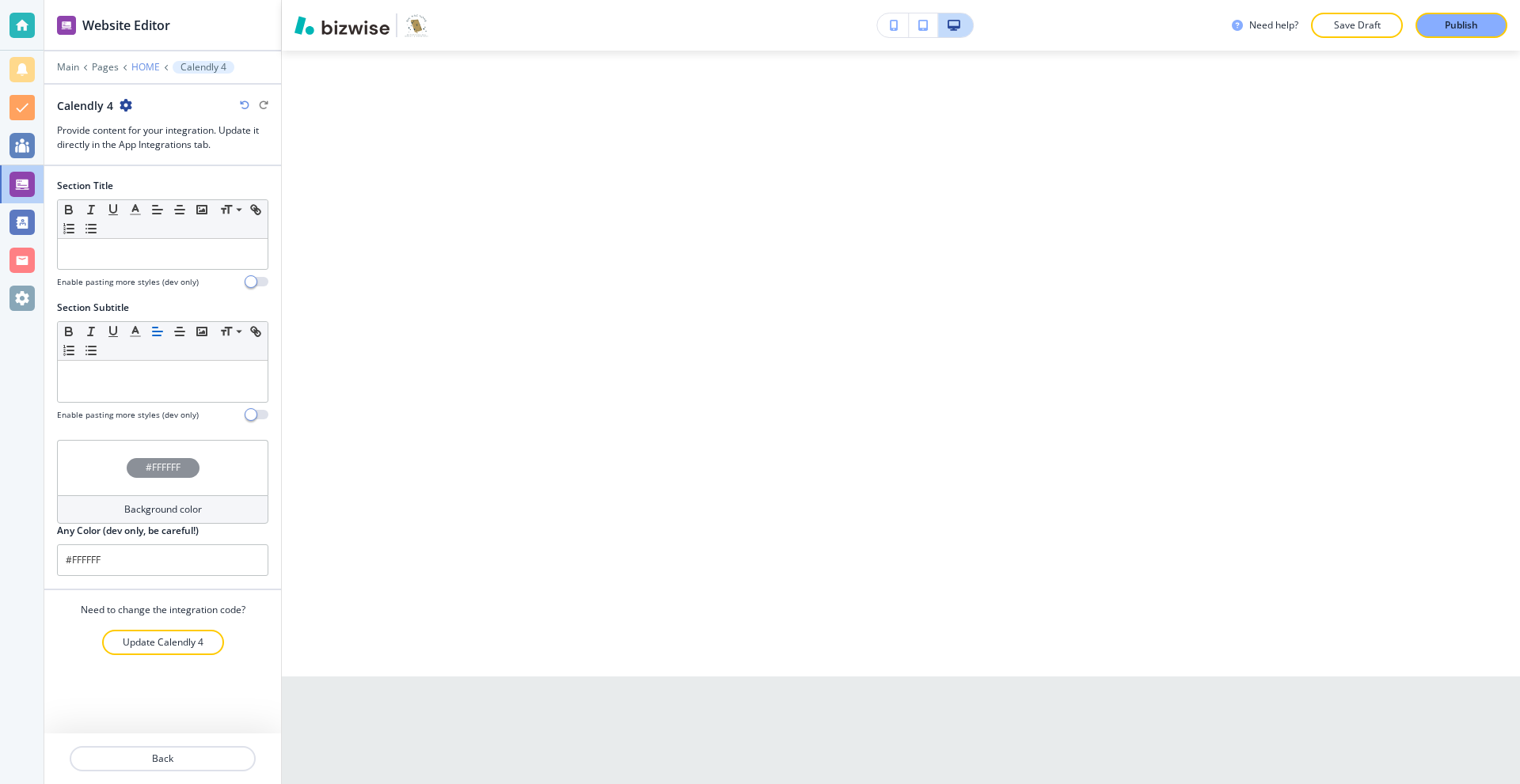
click at [147, 64] on p "HOME" at bounding box center [146, 67] width 28 height 11
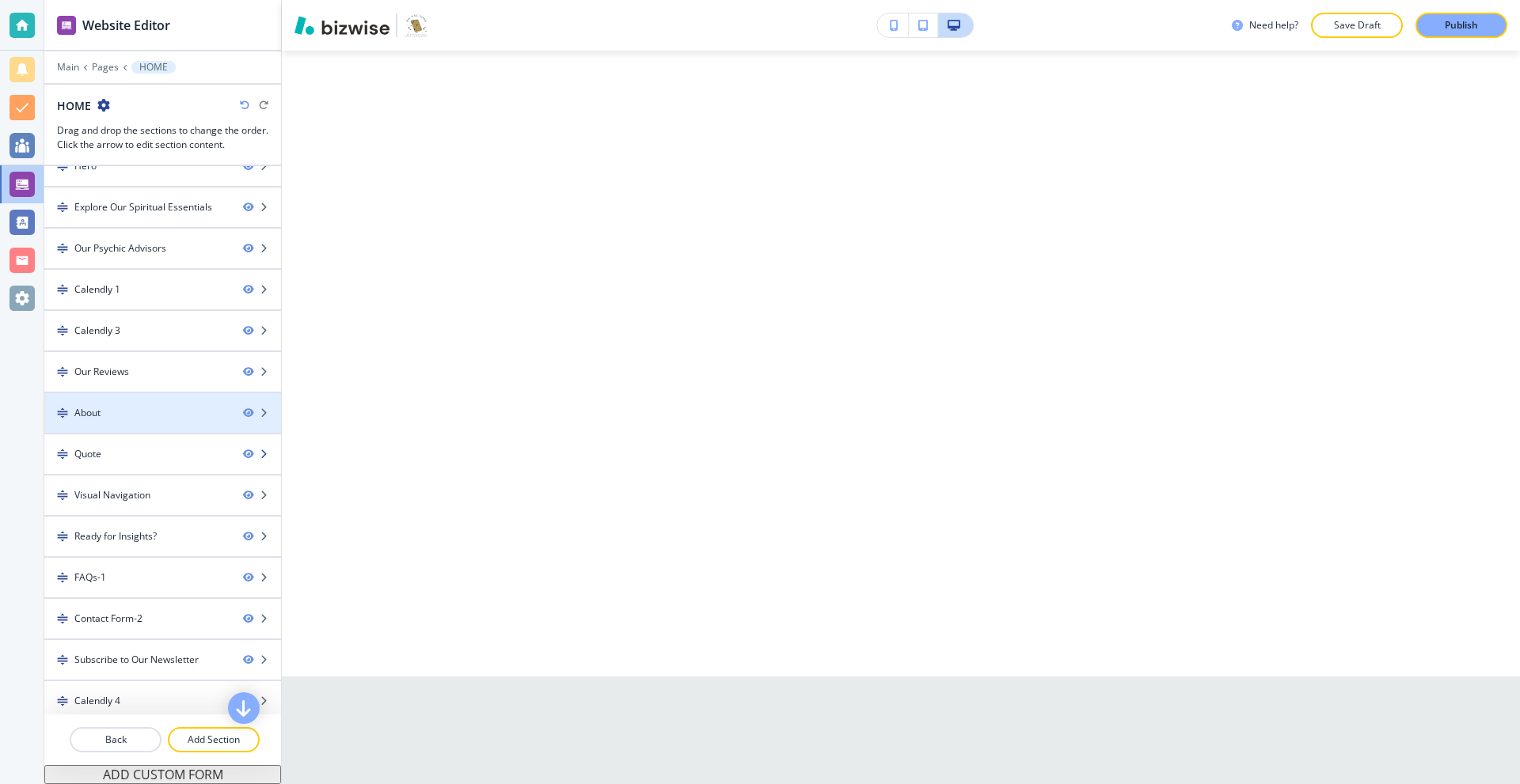
scroll to position [69, 0]
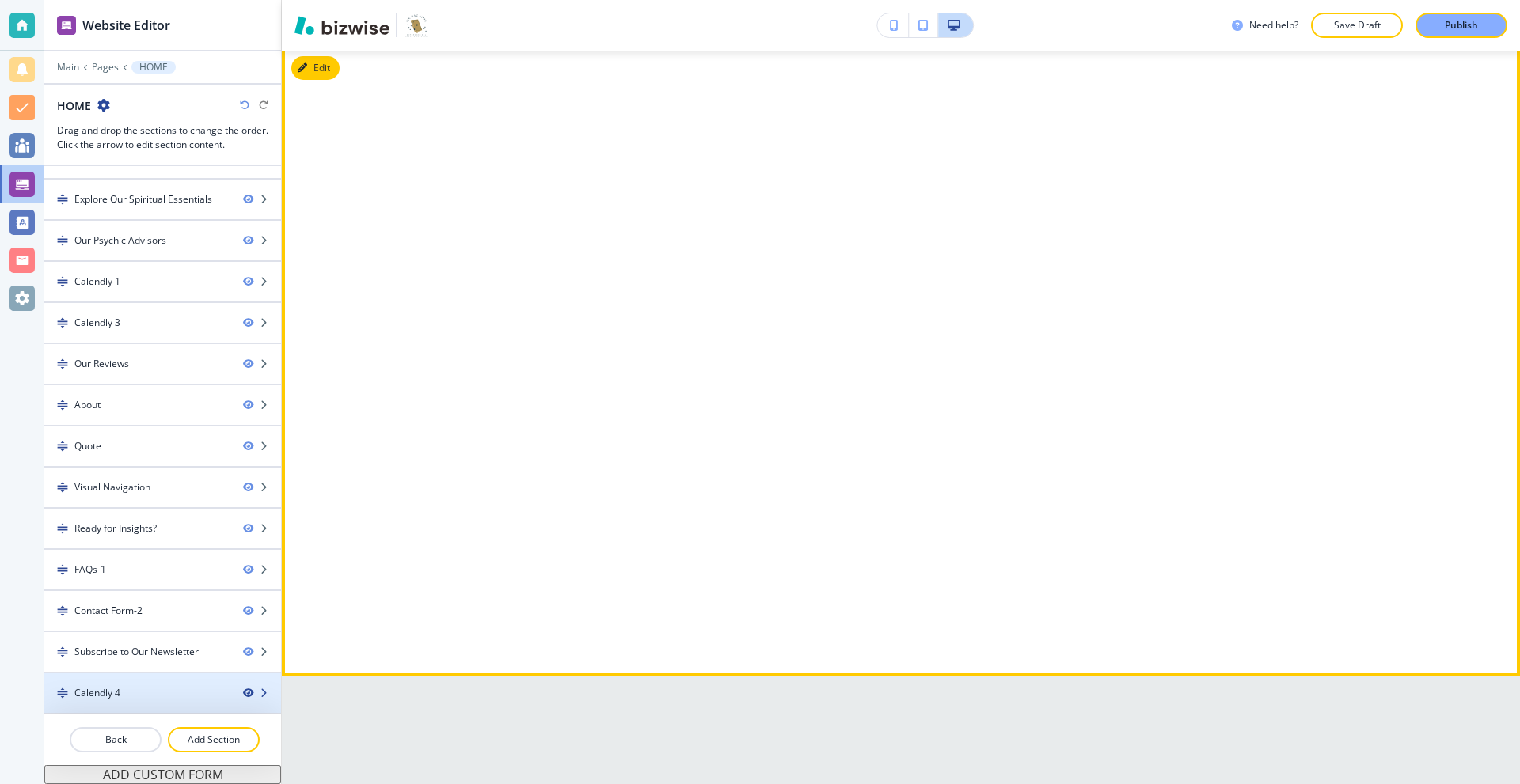
click at [243, 693] on icon "button" at bounding box center [248, 693] width 10 height 10
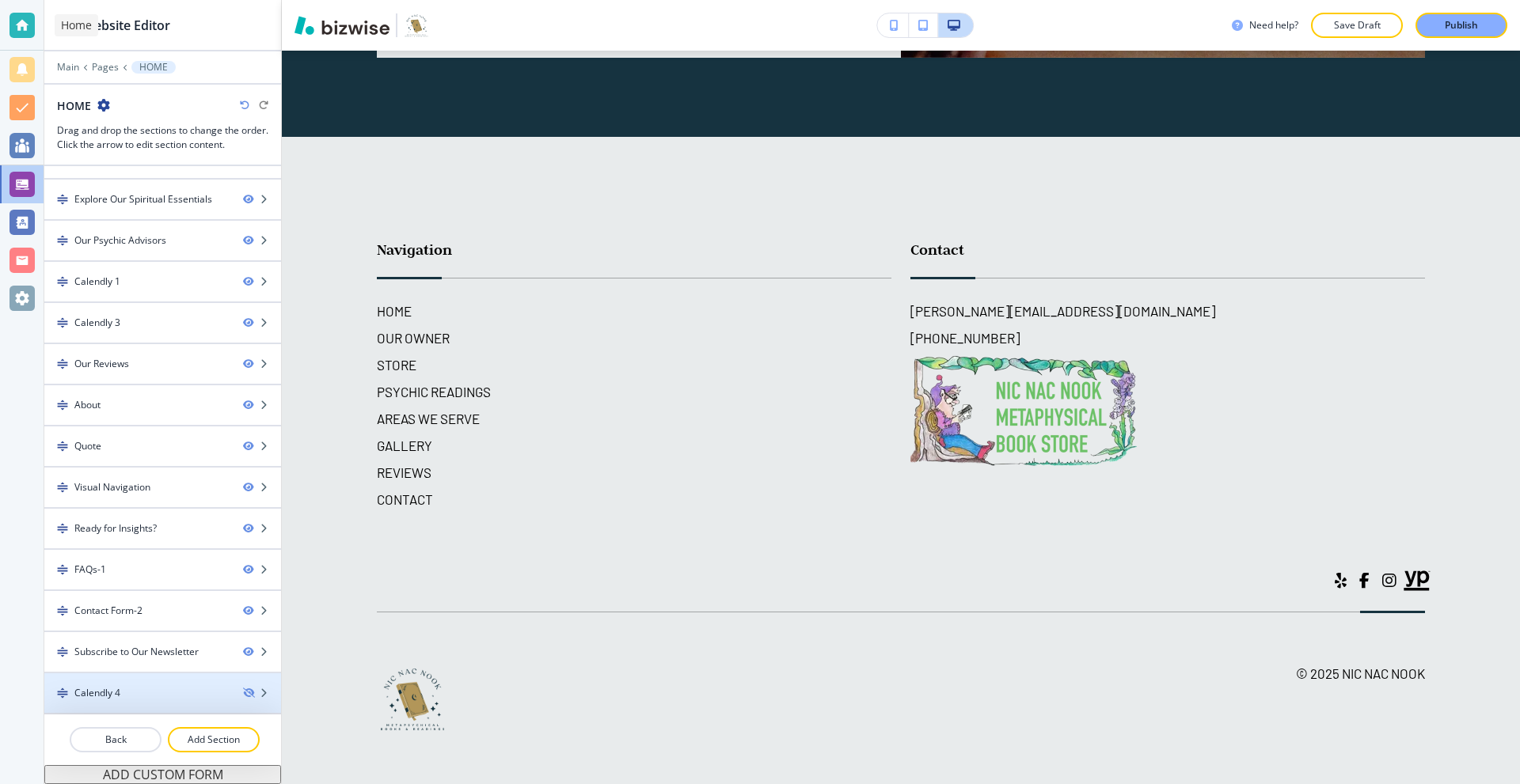
click at [19, 19] on div at bounding box center [22, 25] width 26 height 26
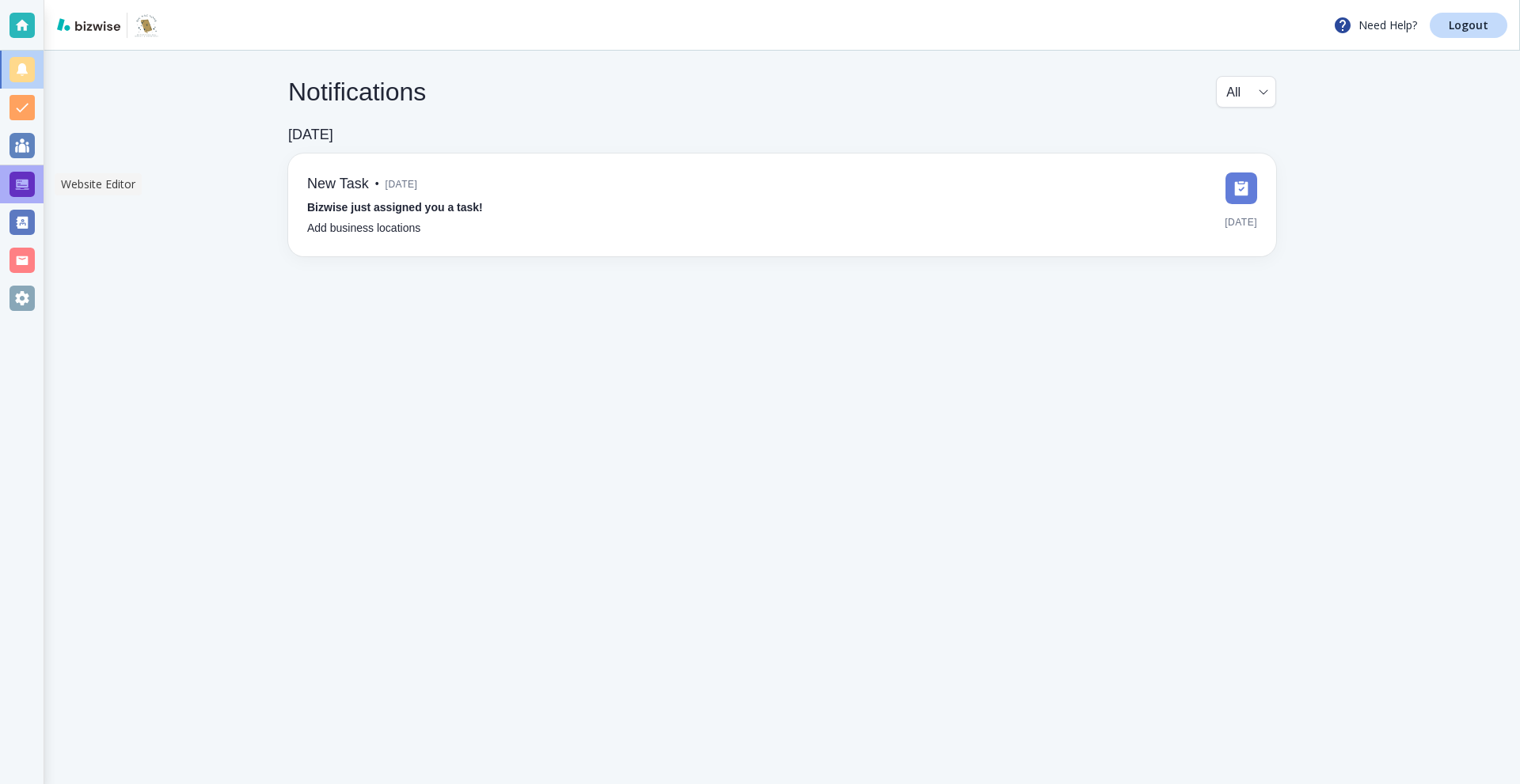
click at [11, 189] on div at bounding box center [22, 184] width 26 height 26
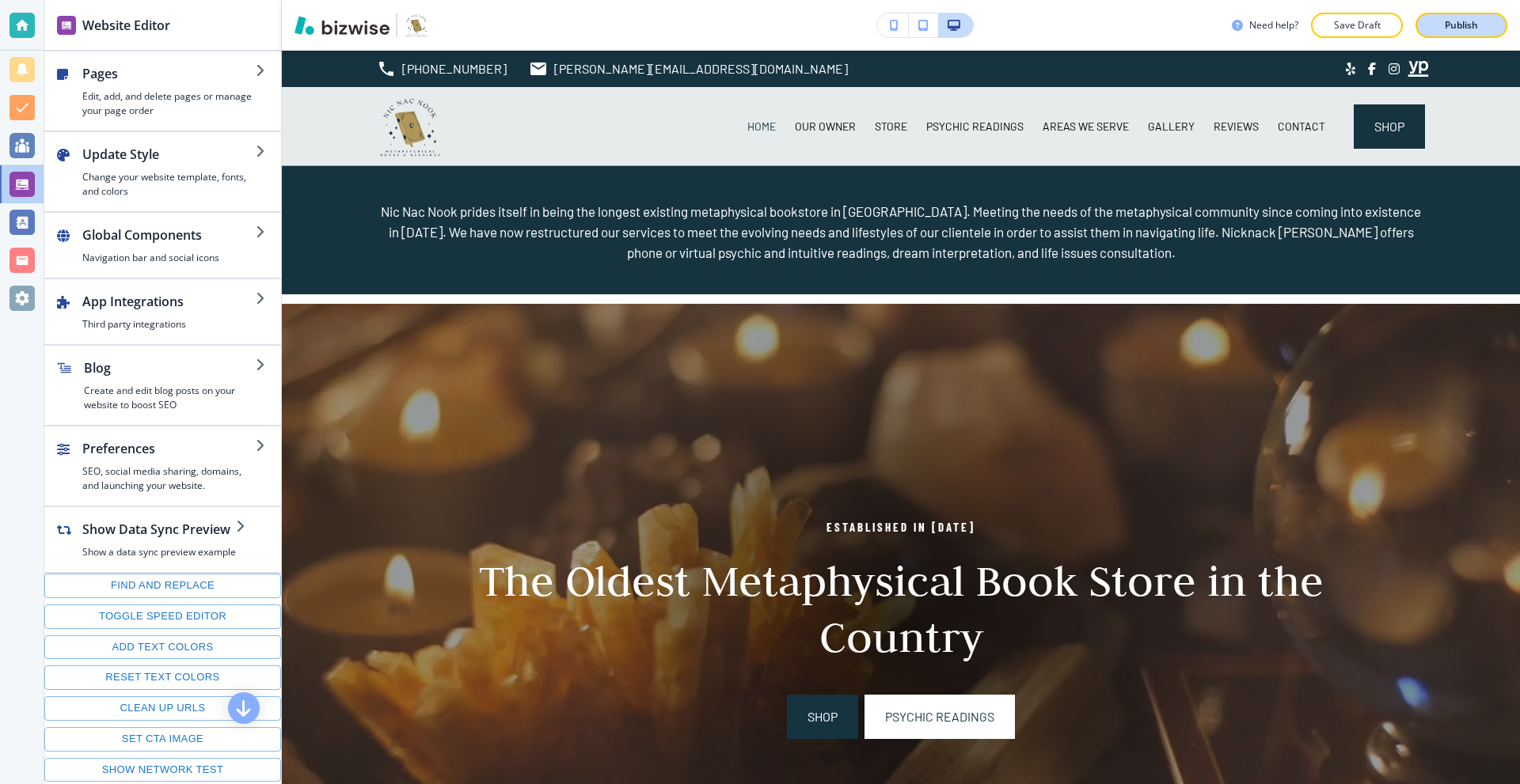
click at [1463, 27] on p "Publish" at bounding box center [1462, 26] width 34 height 14
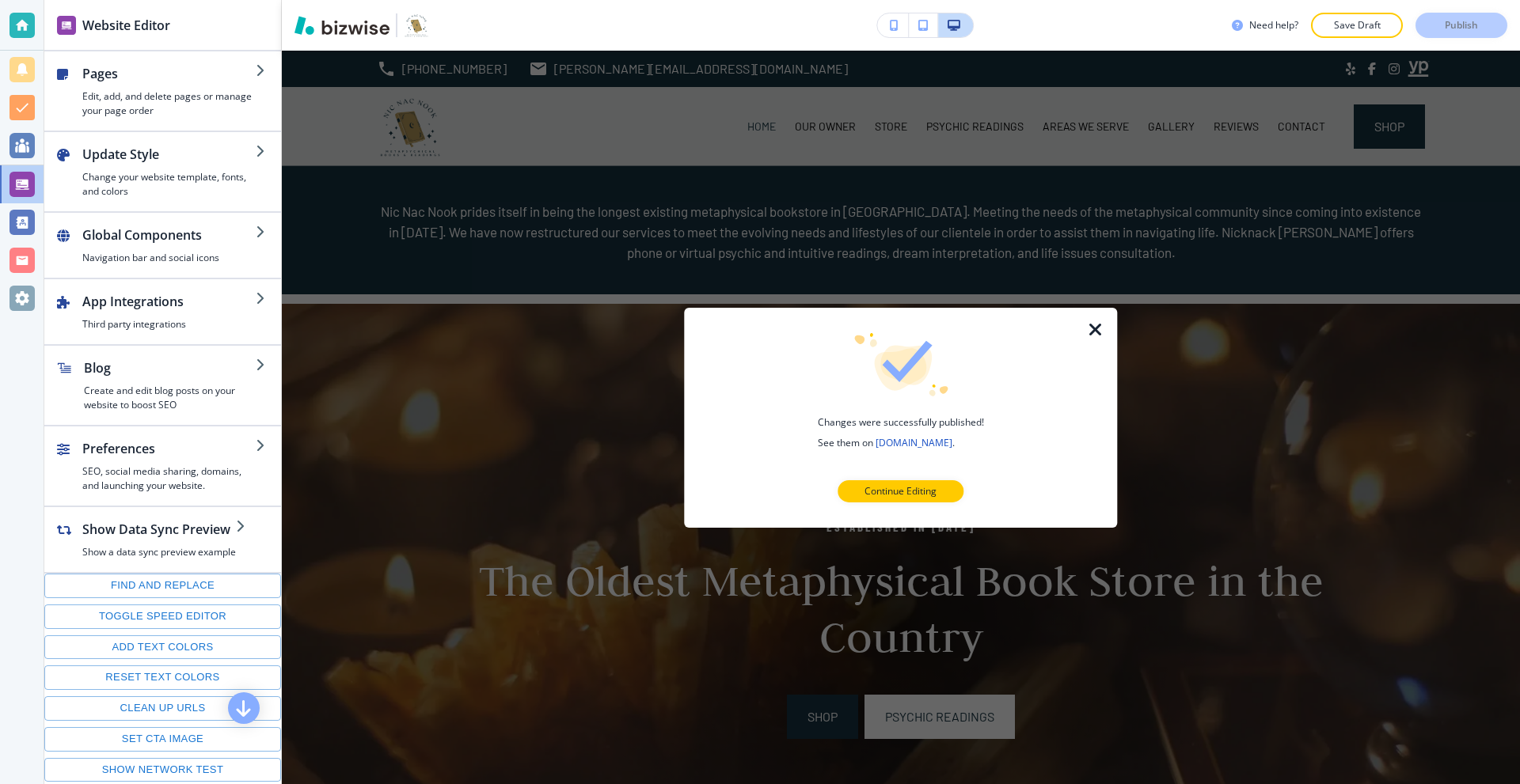
click at [1087, 332] on icon "button" at bounding box center [1096, 329] width 19 height 19
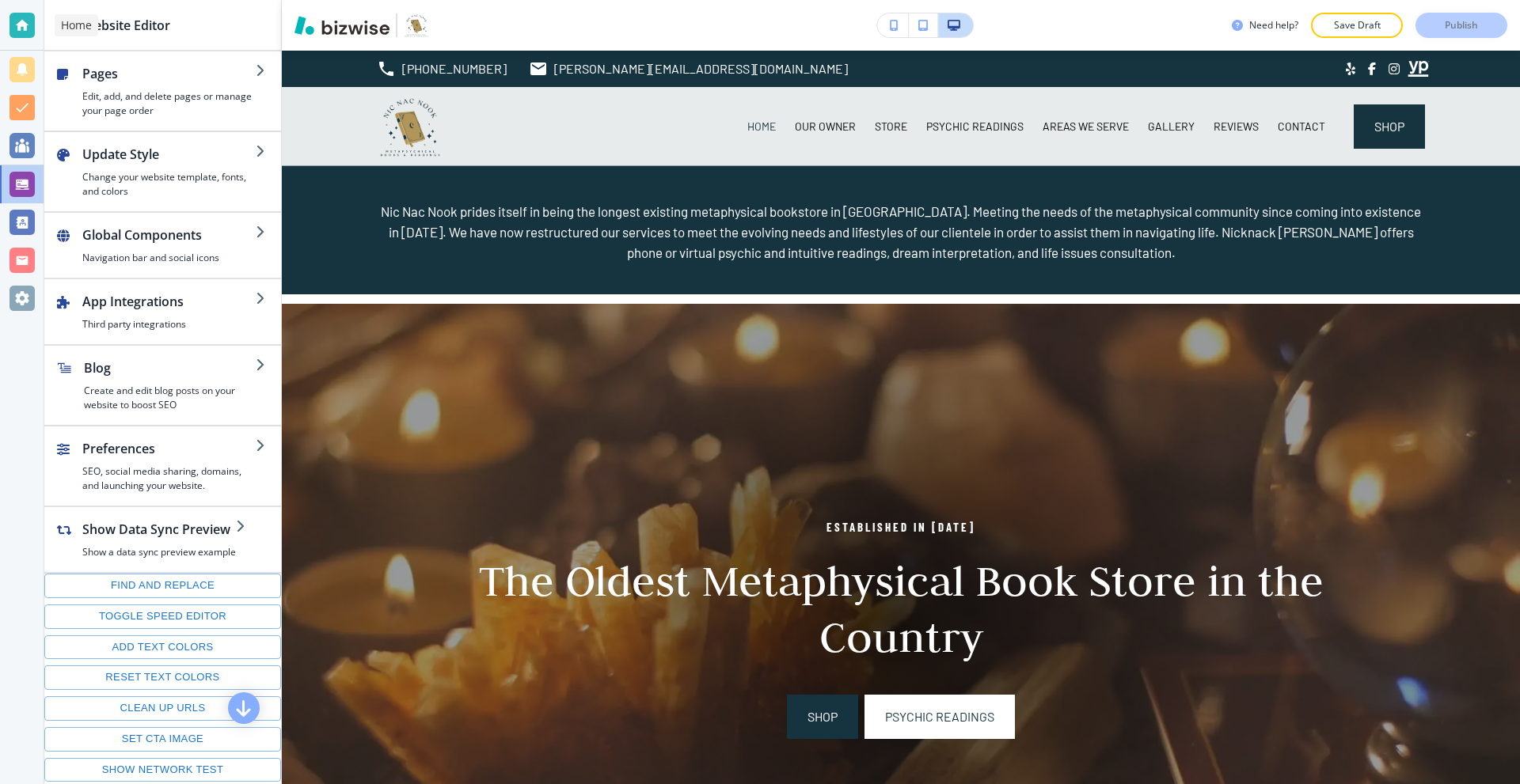
click at [20, 19] on div at bounding box center [22, 25] width 26 height 26
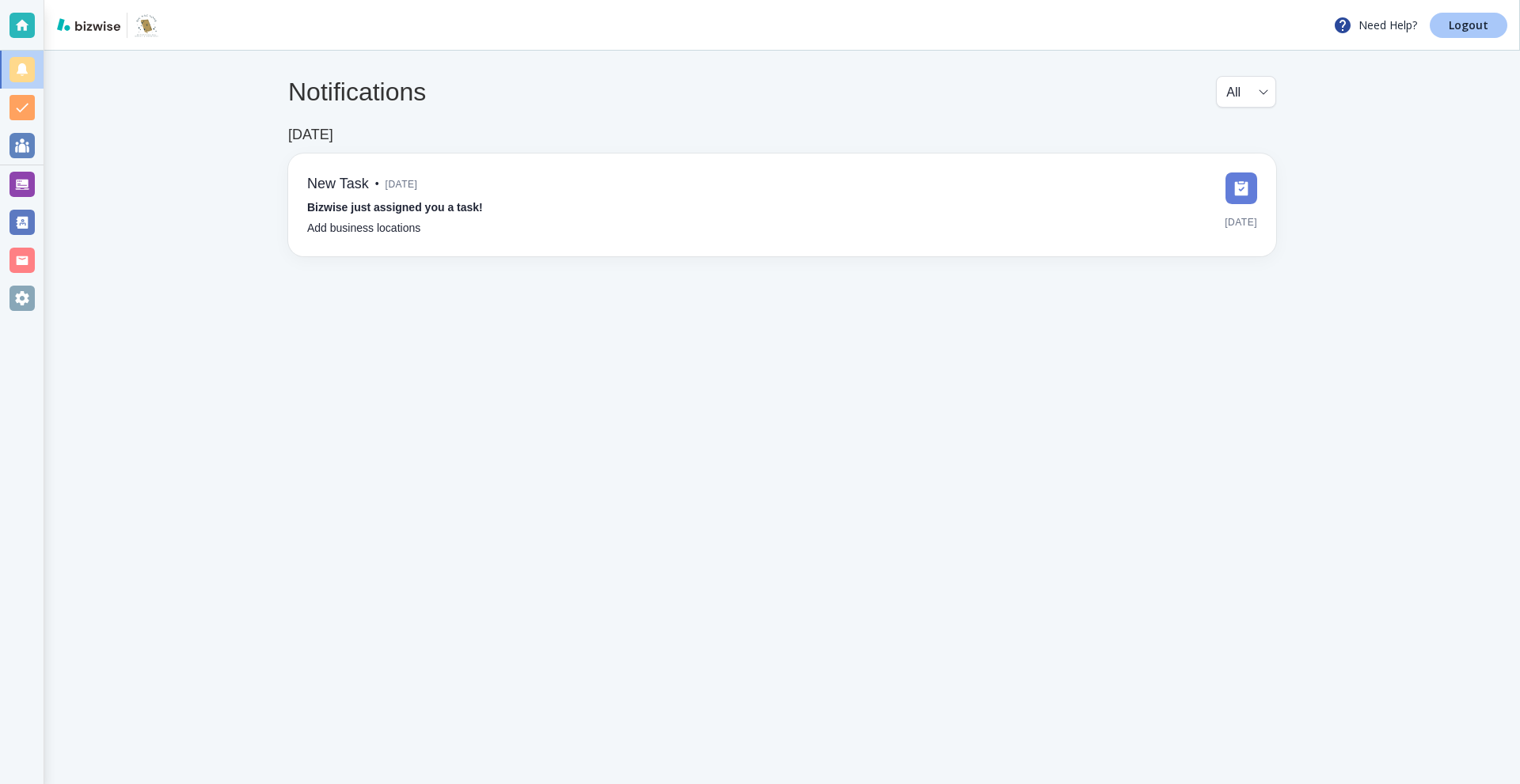
click at [1443, 27] on link "Logout" at bounding box center [1469, 25] width 78 height 26
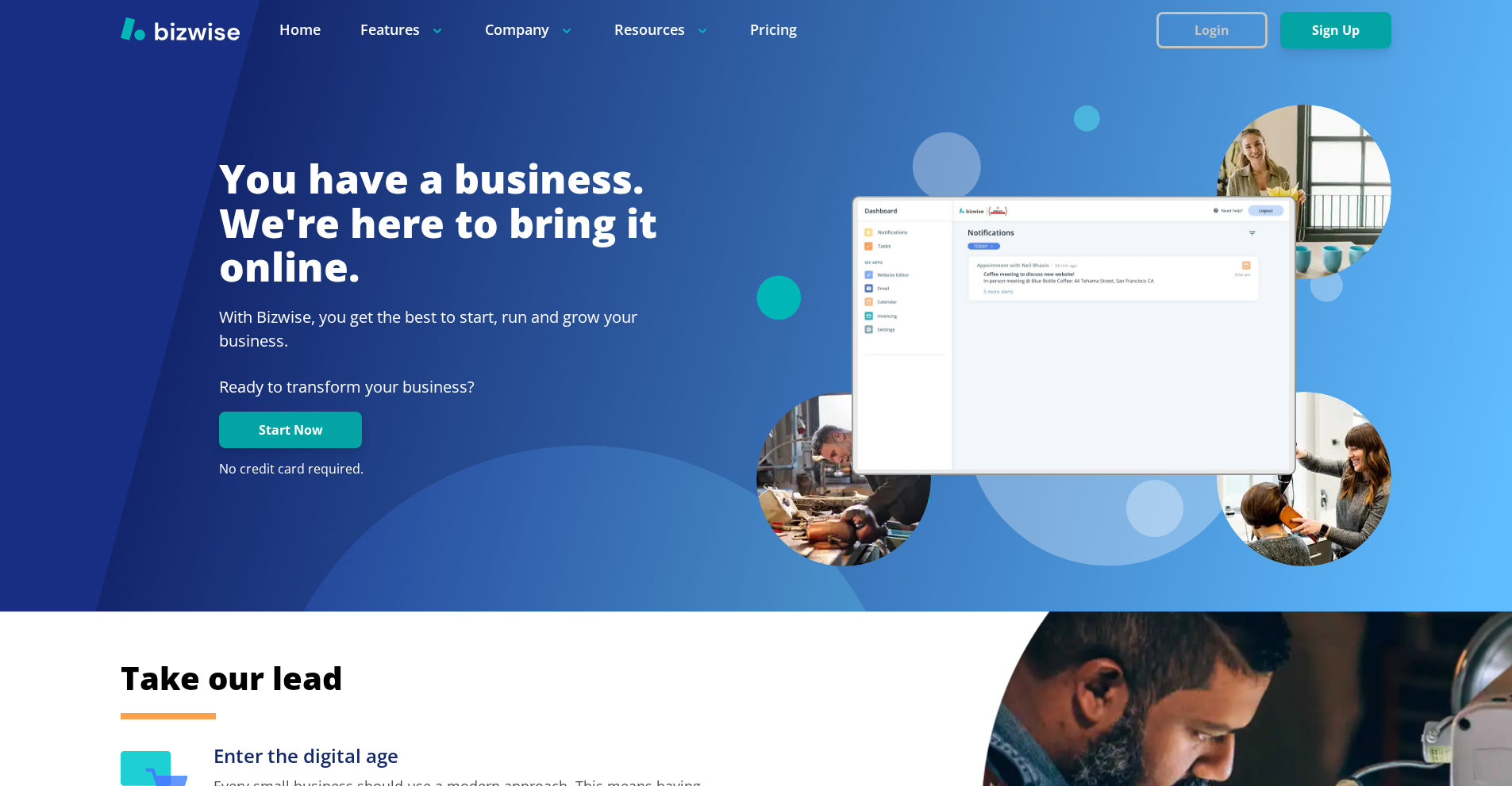
click at [1181, 27] on button "Login" at bounding box center [1212, 29] width 111 height 36
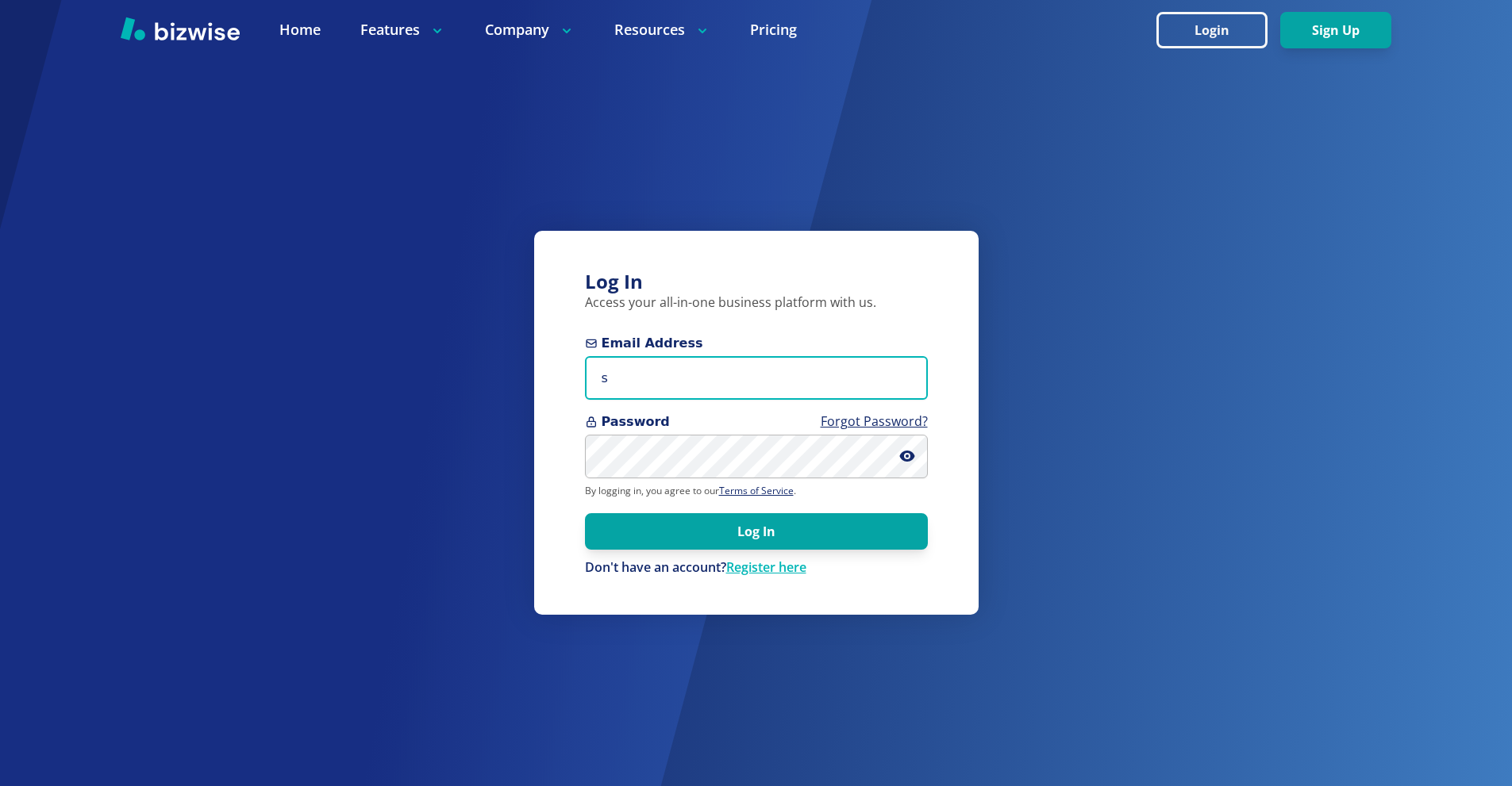
click at [688, 385] on input "s" at bounding box center [756, 377] width 343 height 43
click at [756, 370] on input "sc" at bounding box center [756, 377] width 343 height 43
paste input "grody@gmail.com"
type input "sgrody@gmail.com"
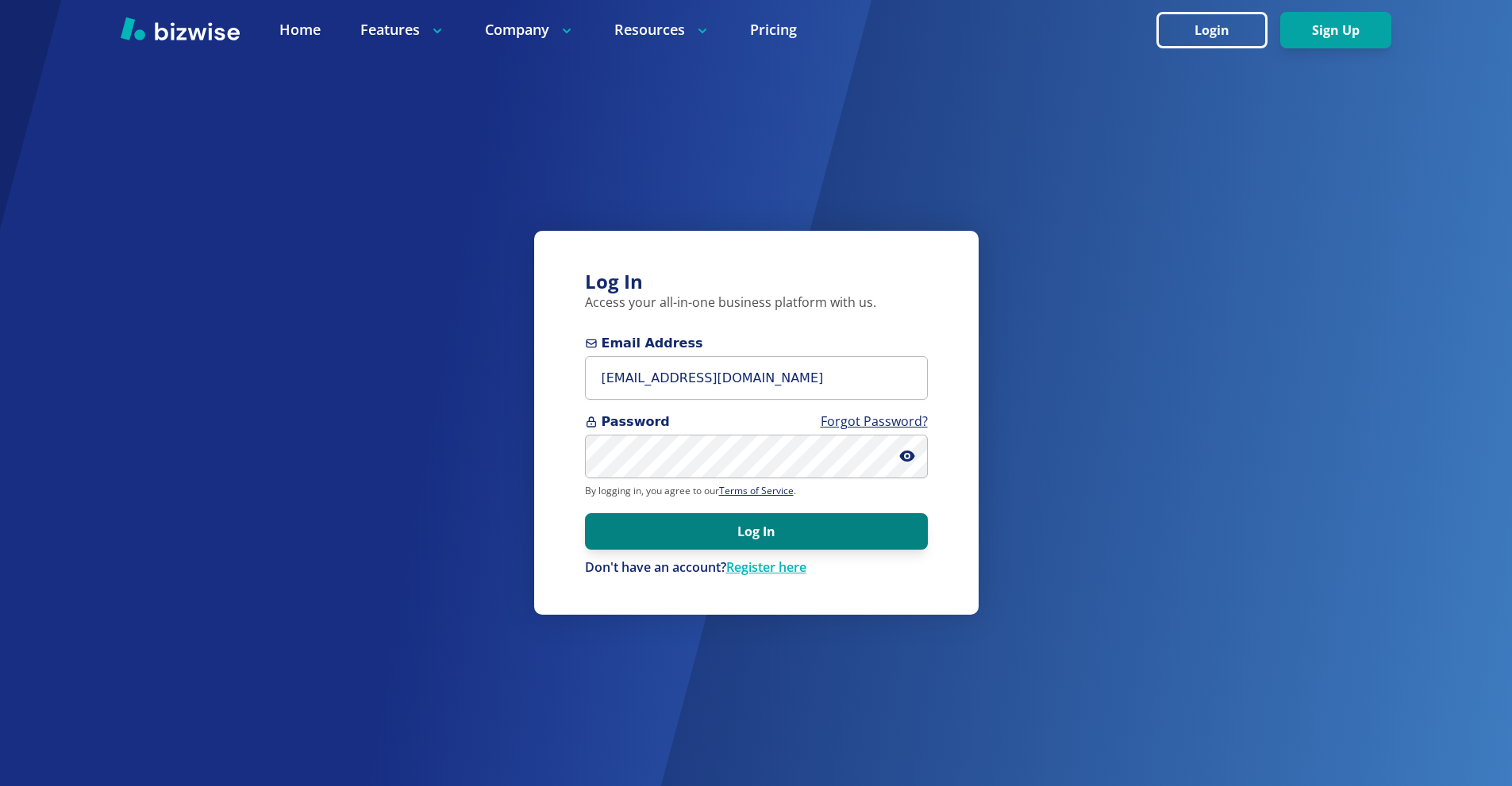
click at [830, 548] on button "Log In" at bounding box center [756, 531] width 343 height 36
